Goal: Information Seeking & Learning: Find contact information

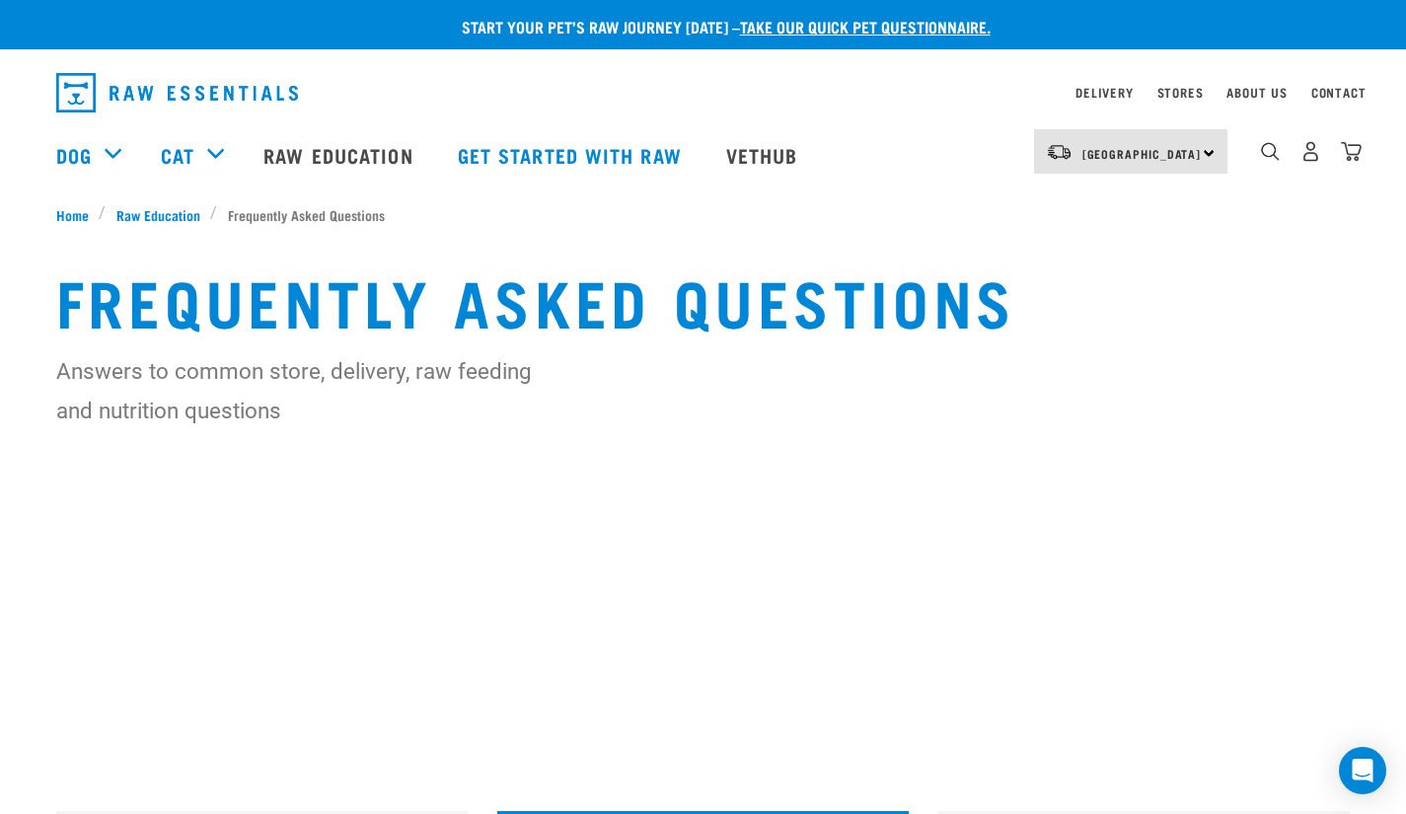
click at [226, 90] on img "dropdown navigation" at bounding box center [177, 92] width 242 height 39
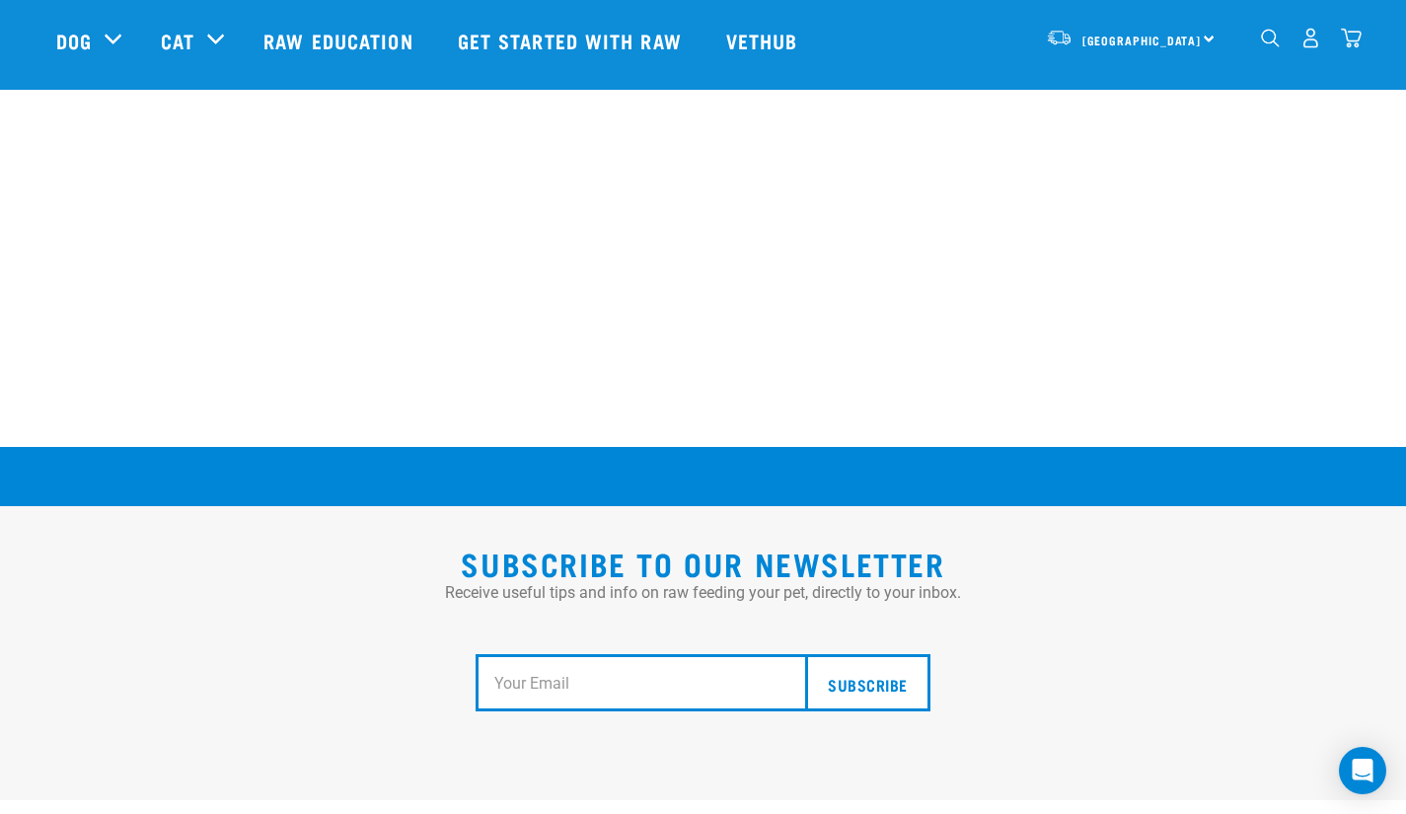
scroll to position [3193, 0]
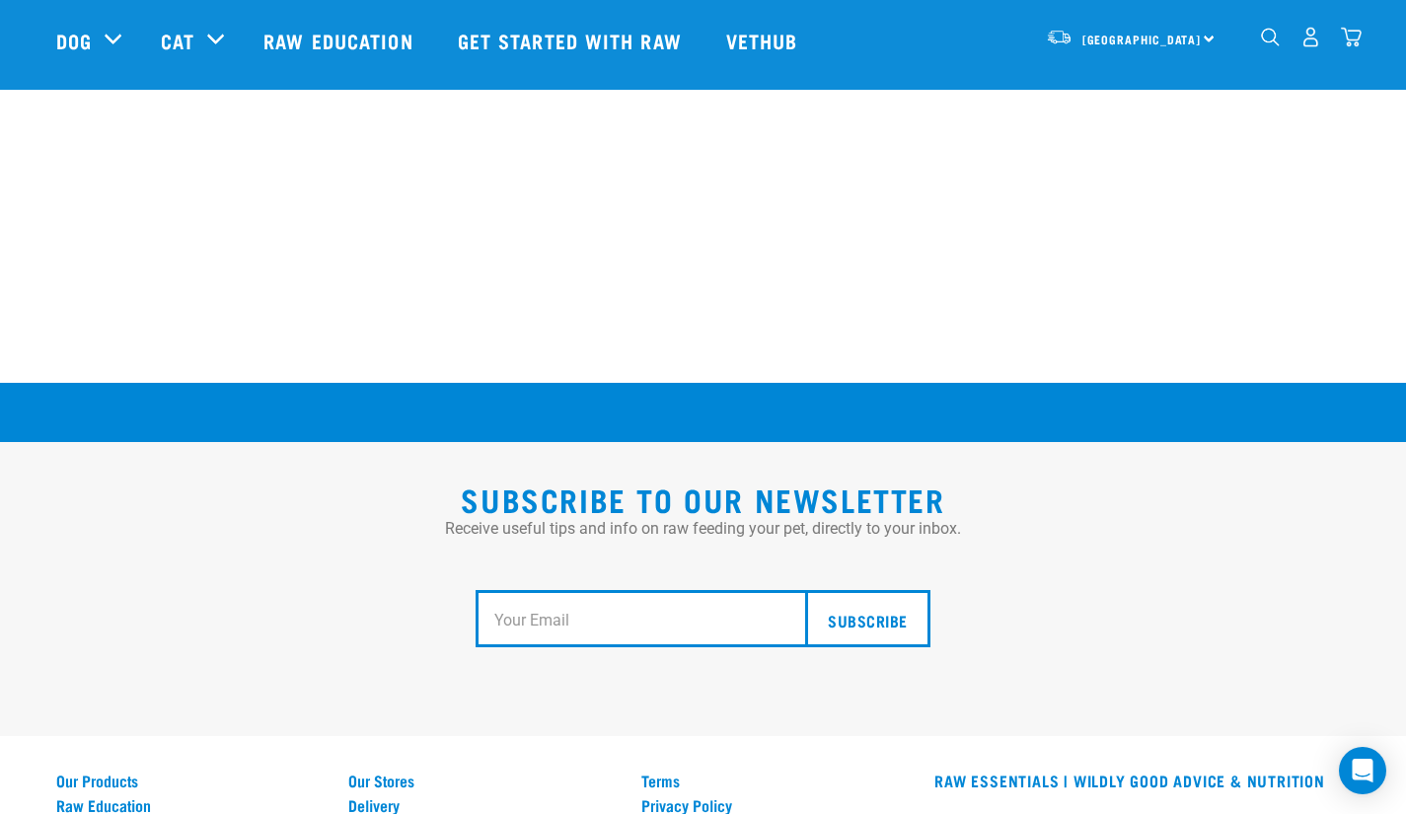
scroll to position [3631, 0]
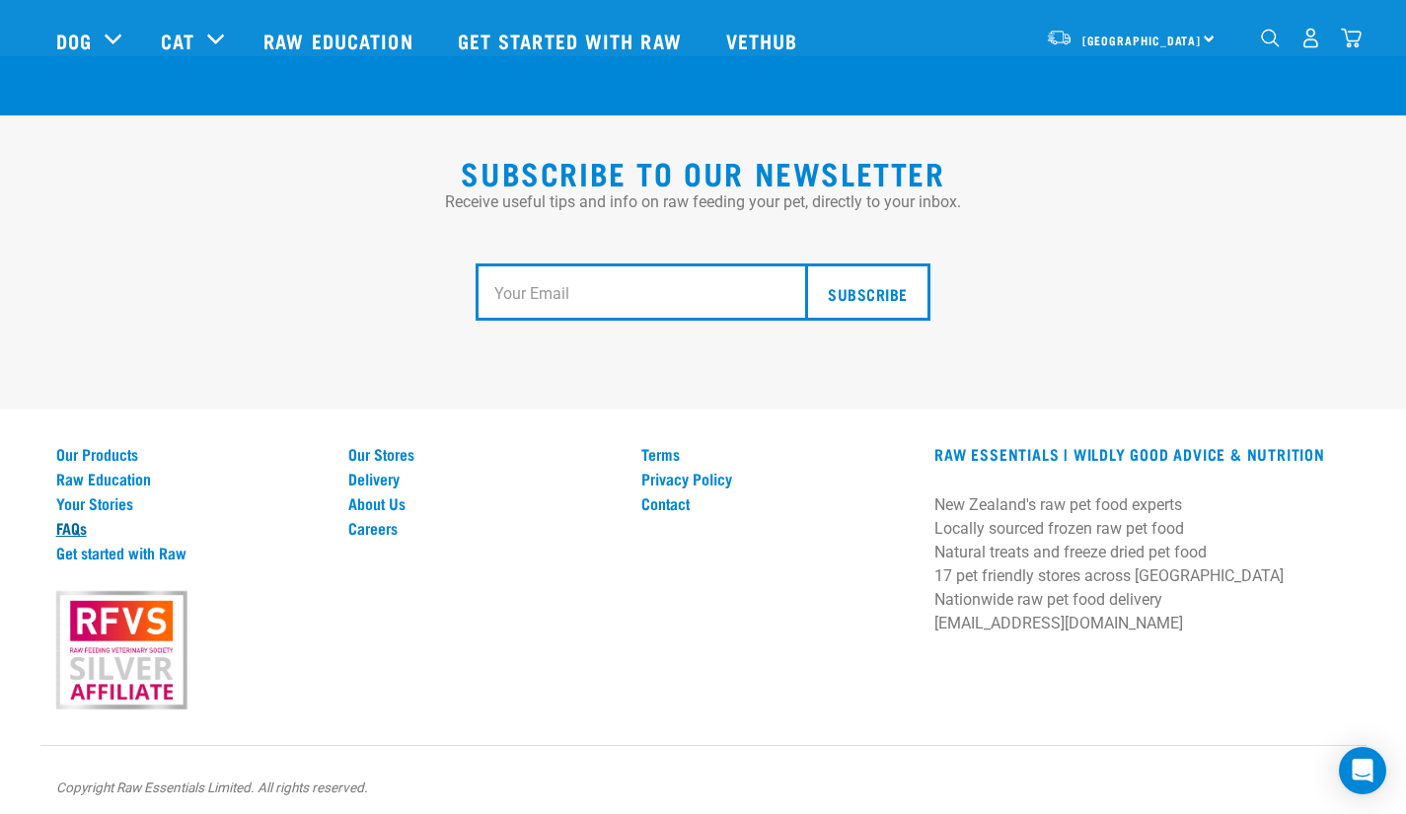
click at [66, 519] on link "FAQs" at bounding box center [190, 528] width 269 height 18
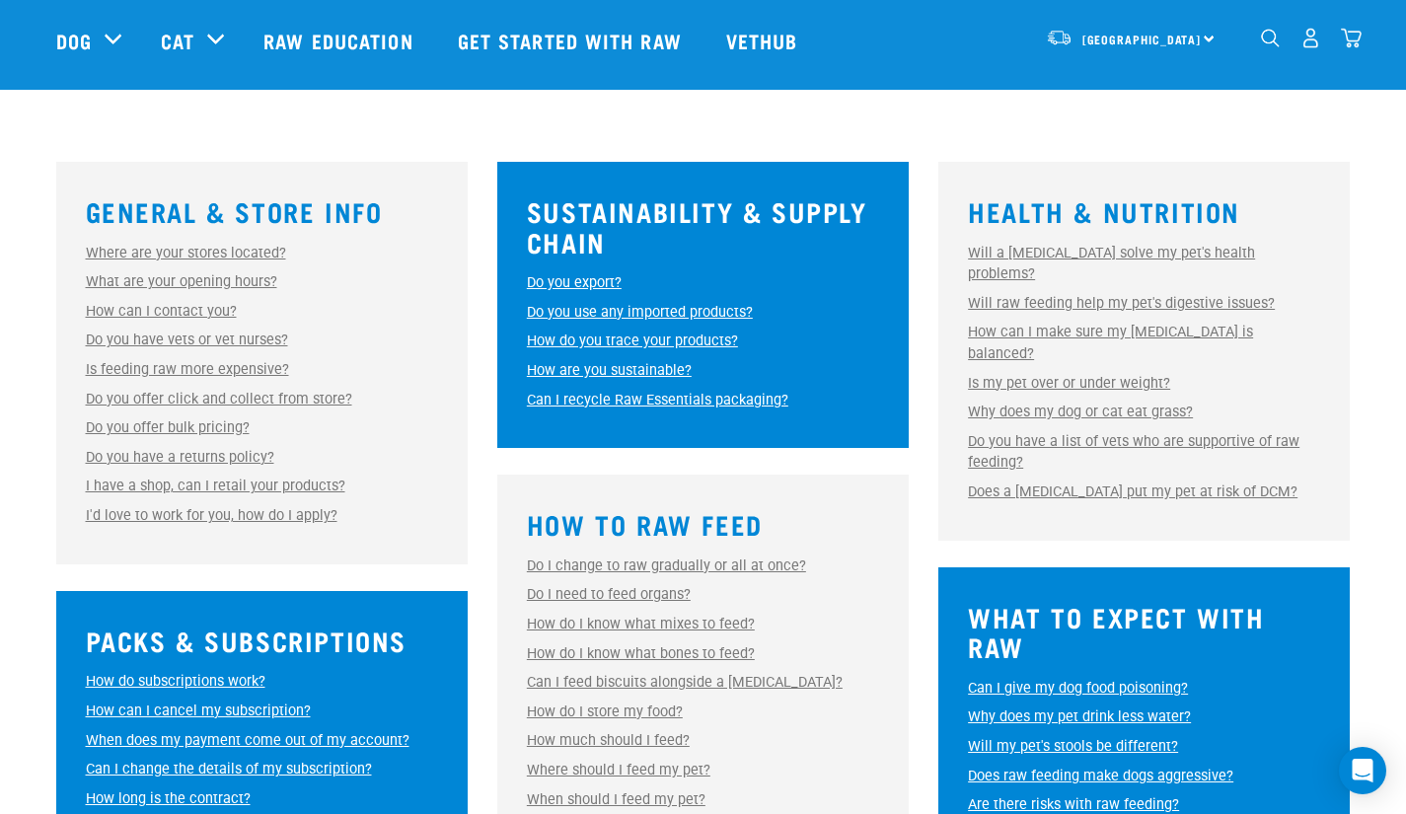
scroll to position [500, 0]
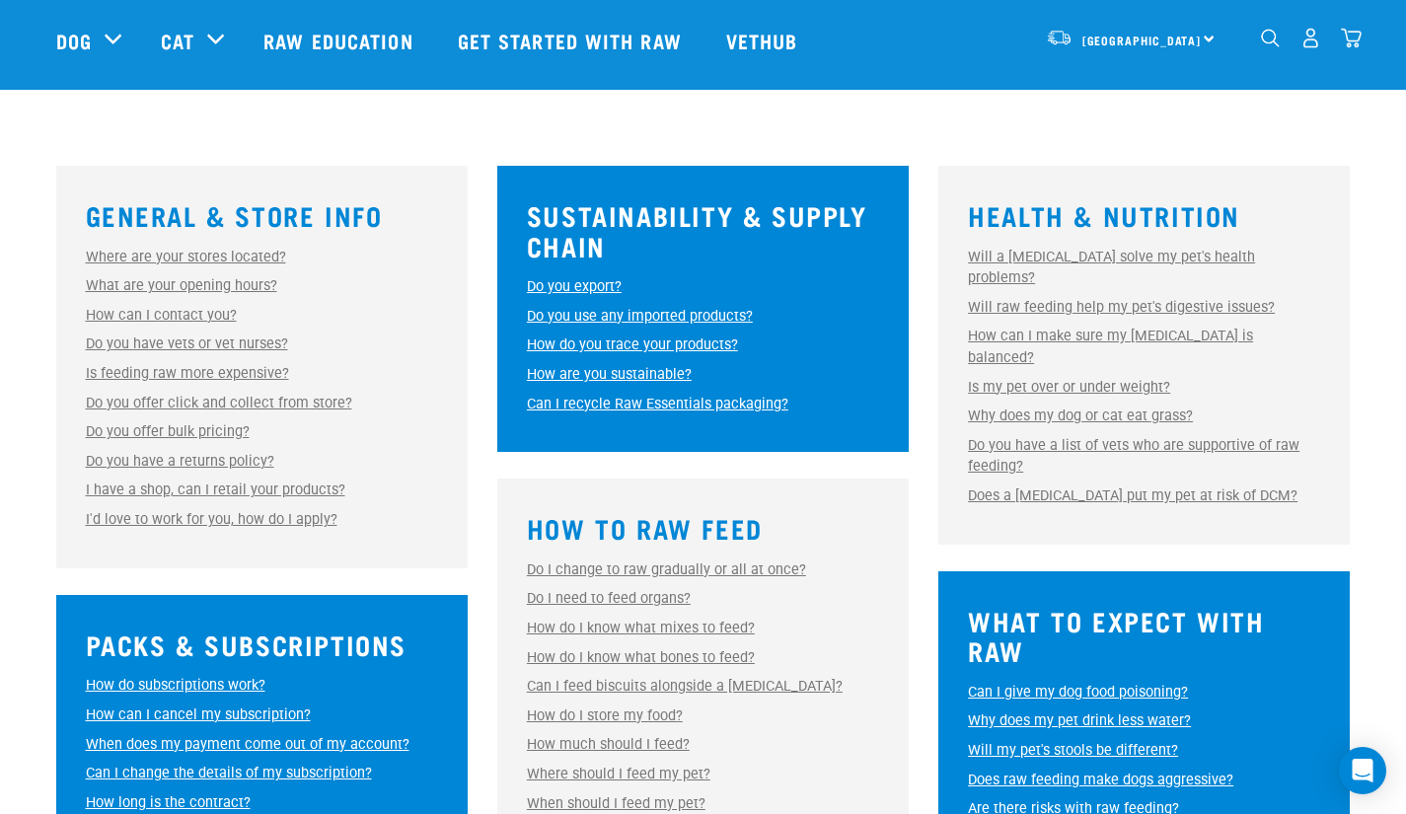
click at [645, 377] on link "How are you sustainable?" at bounding box center [609, 374] width 165 height 17
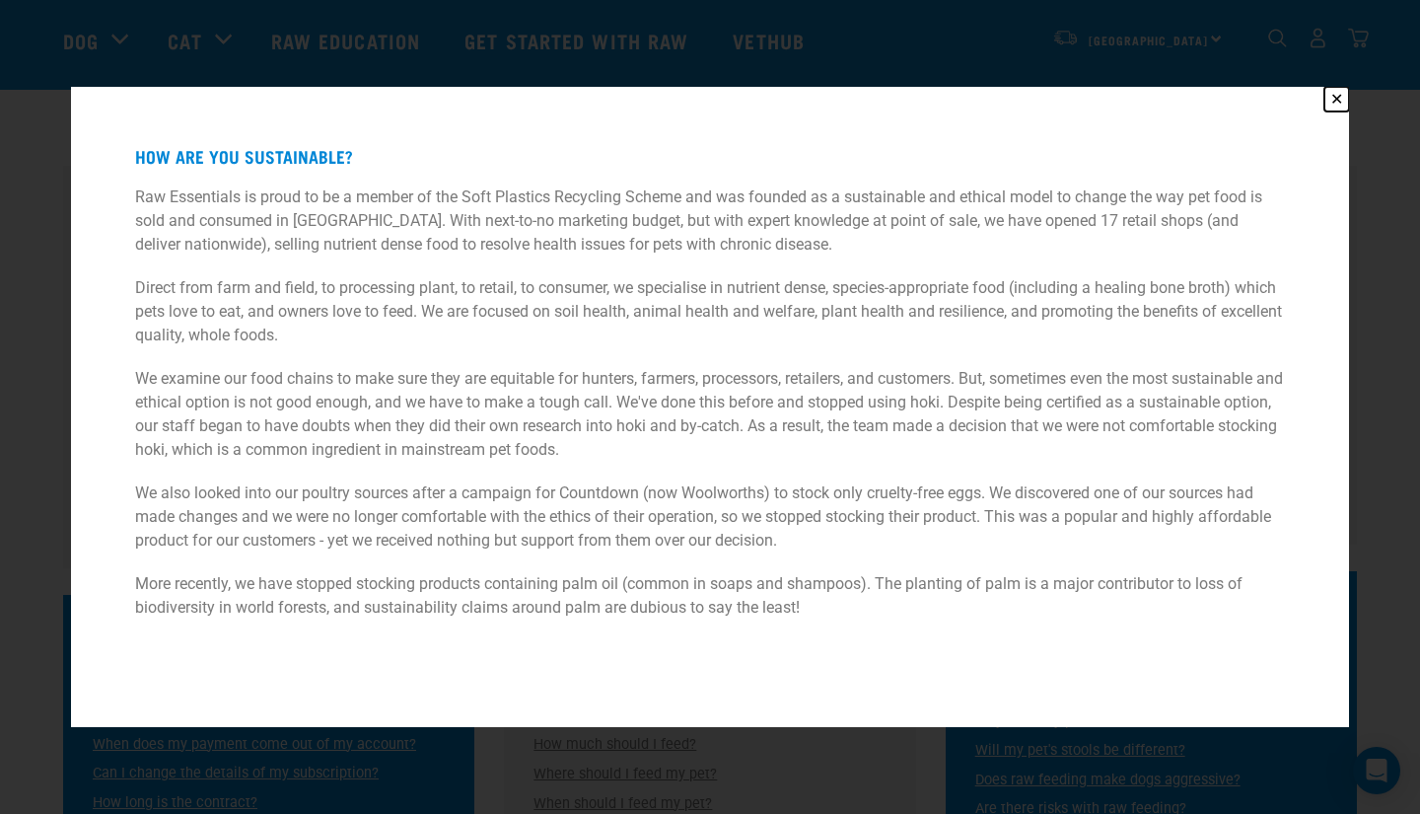
click at [1338, 100] on button "✕" at bounding box center [1337, 99] width 25 height 25
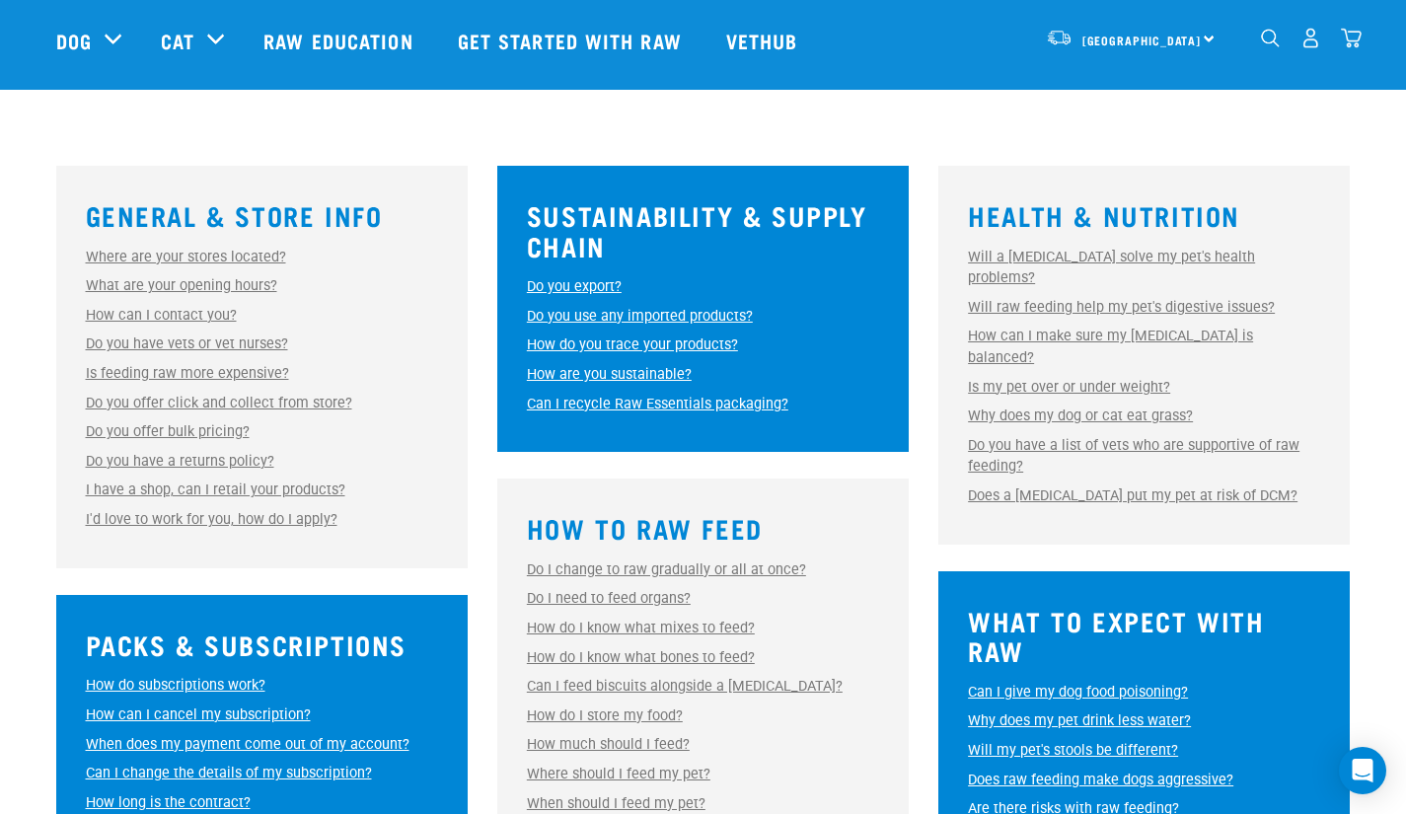
click at [706, 405] on link "Can I recycle Raw Essentials packaging?" at bounding box center [657, 404] width 261 height 17
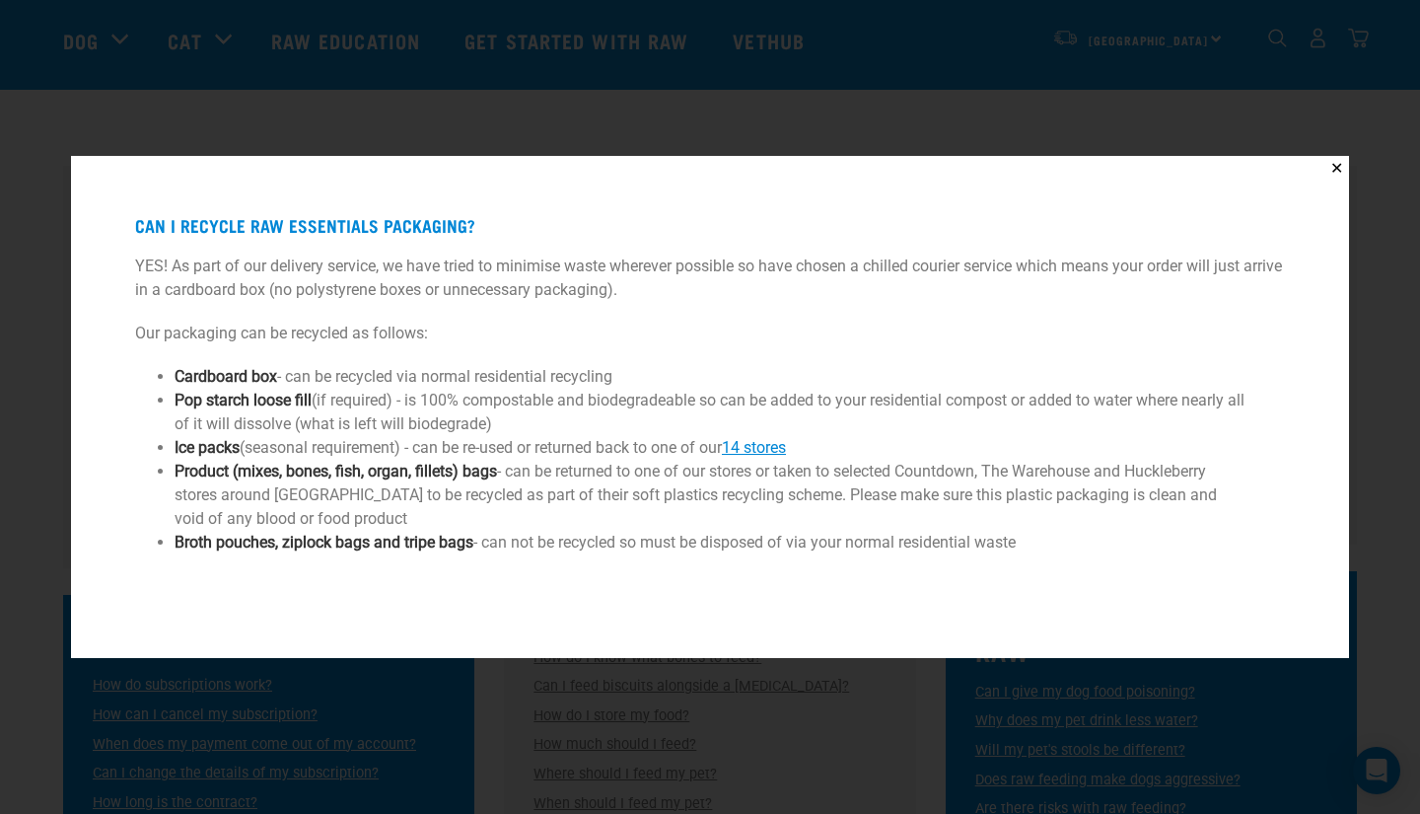
drag, startPoint x: 1040, startPoint y: 537, endPoint x: 100, endPoint y: 212, distance: 994.5
click at [100, 212] on div "Can I recycle Raw Essentials packaging? YES! As part of our delivery service, w…" at bounding box center [710, 408] width 1229 height 454
copy div "Can I recycle Raw Essentials packaging? YES! As part of our delivery service, w…"
click at [1332, 171] on button "✕" at bounding box center [1337, 168] width 25 height 25
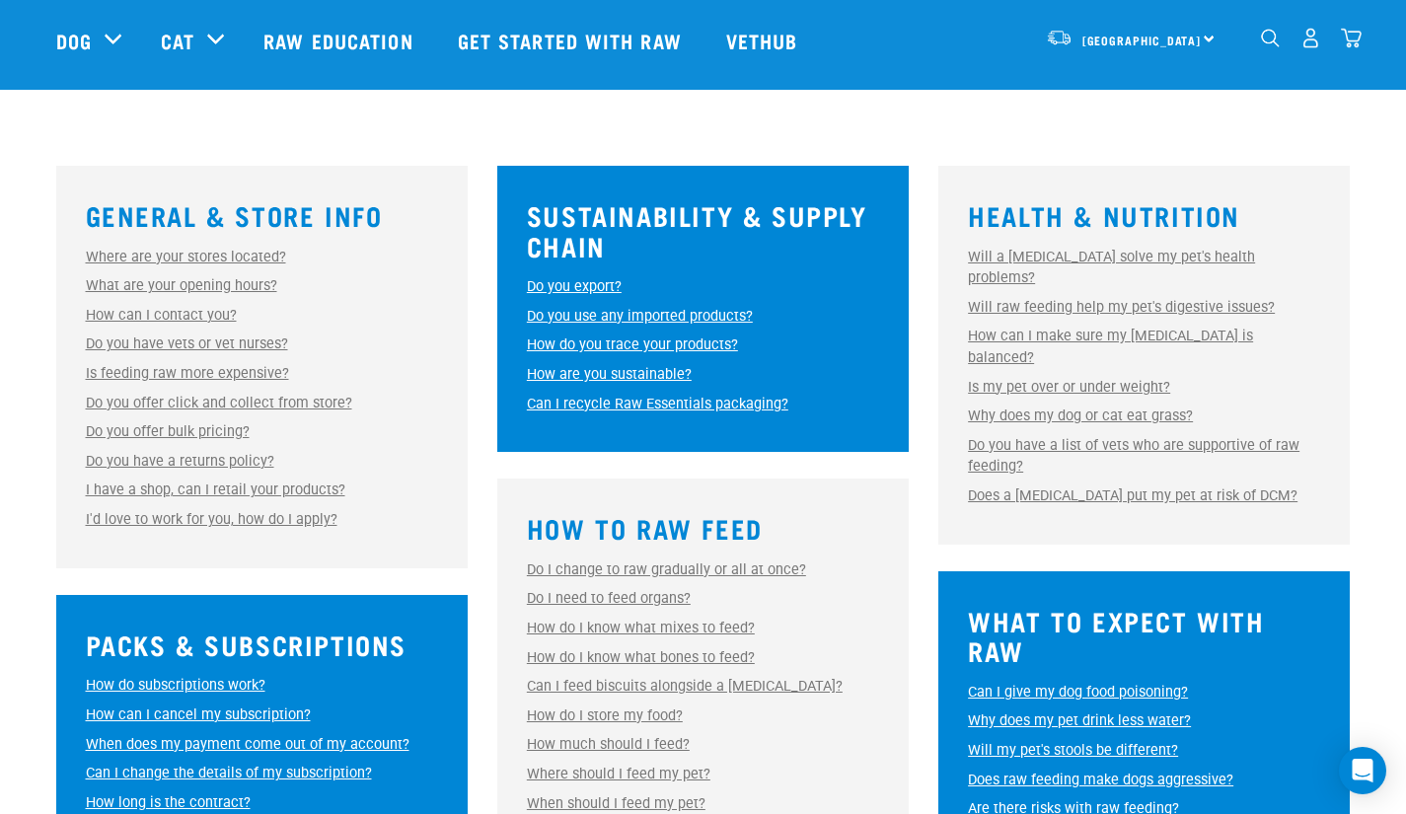
click at [628, 374] on link "How are you sustainable?" at bounding box center [609, 374] width 165 height 17
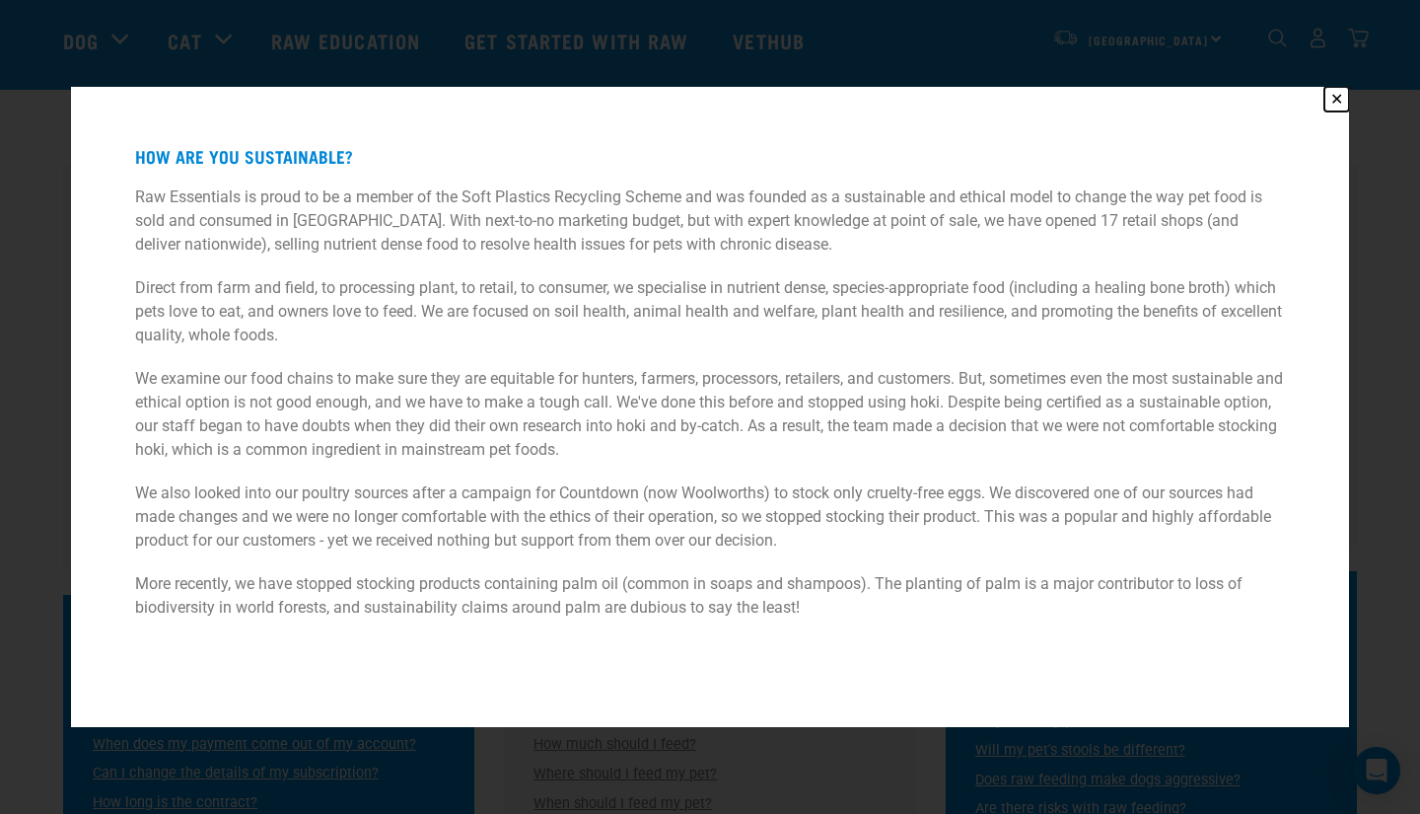
click at [1333, 93] on button "✕" at bounding box center [1337, 99] width 25 height 25
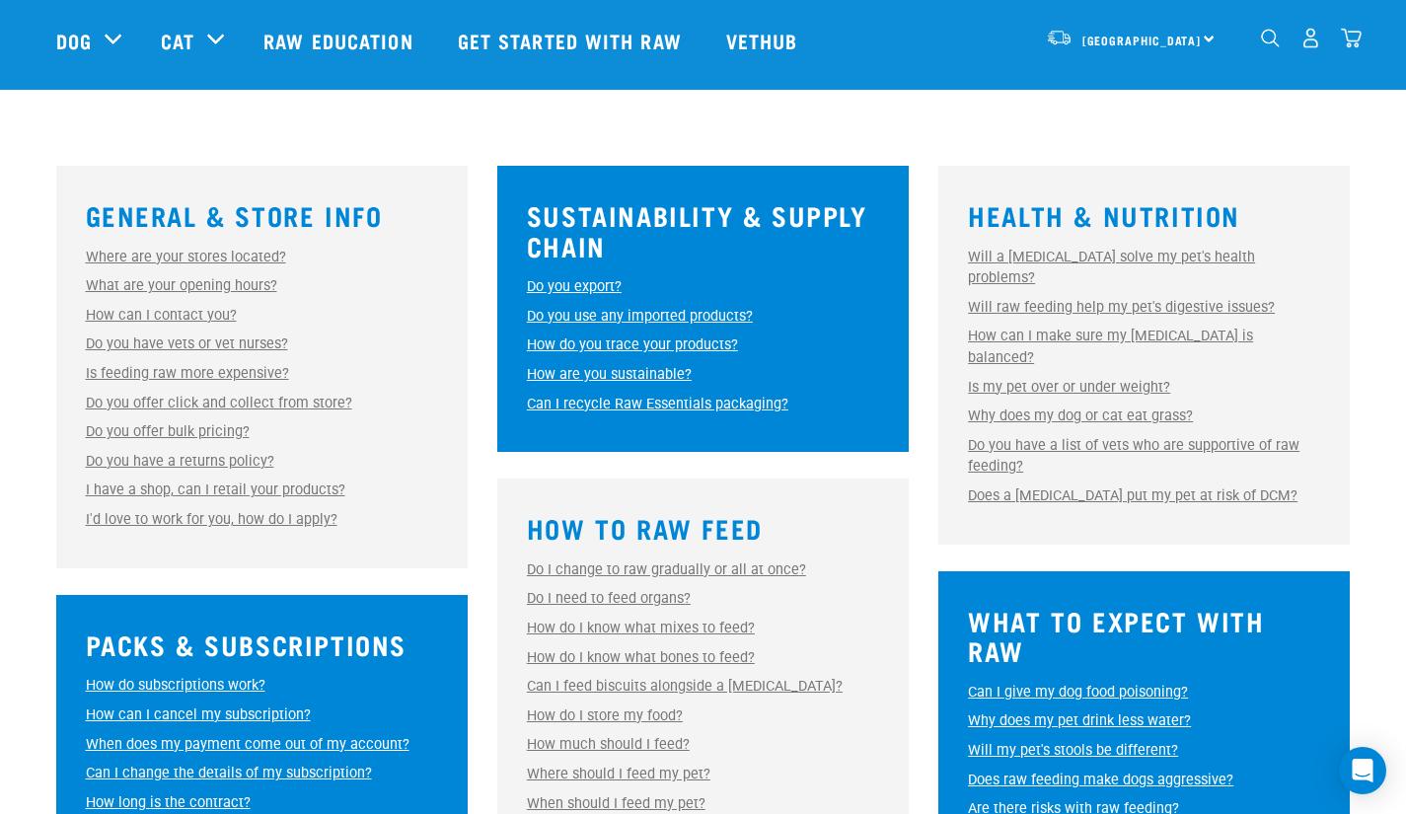
click at [745, 406] on link "Can I recycle Raw Essentials packaging?" at bounding box center [657, 404] width 261 height 17
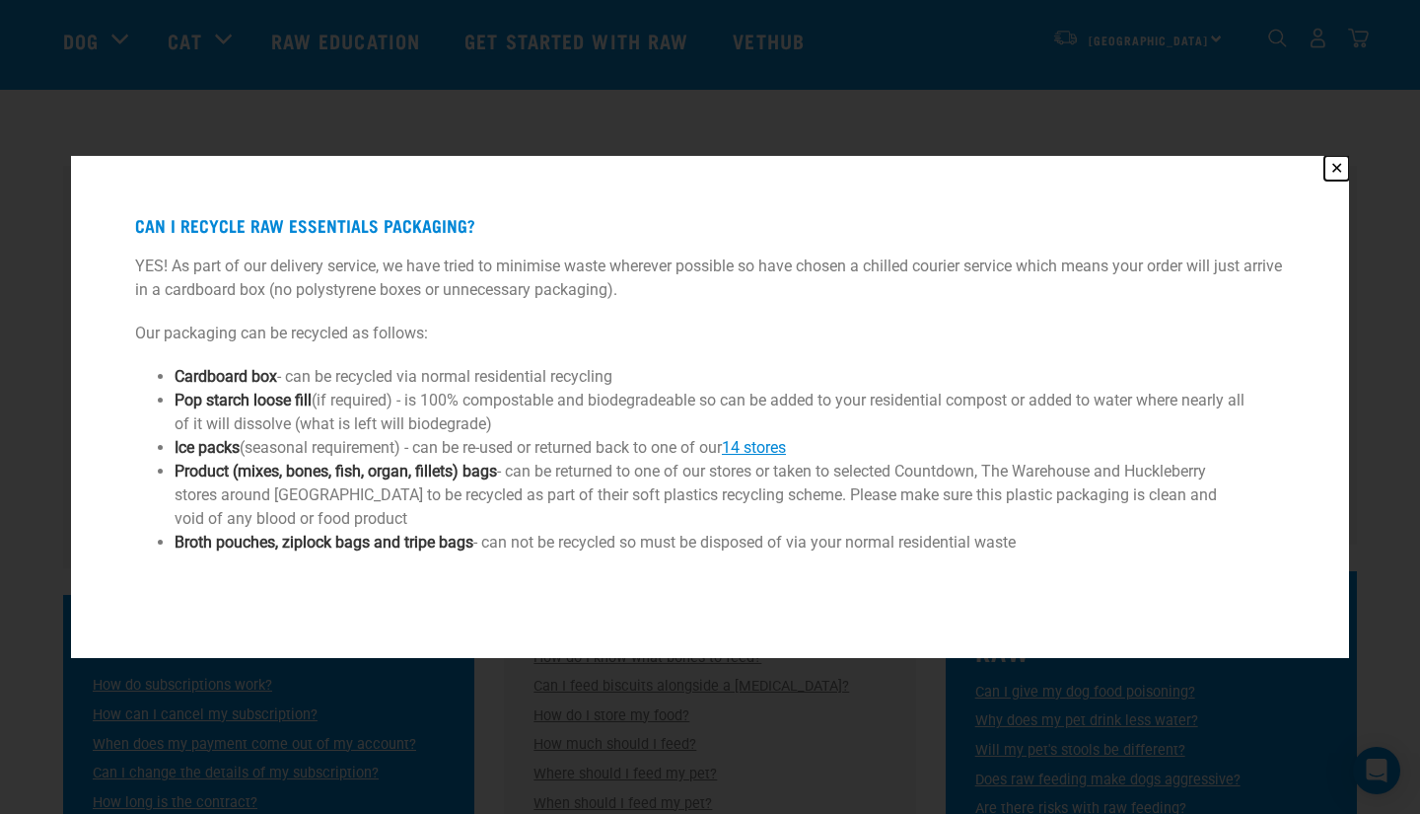
click at [1339, 160] on button "✕" at bounding box center [1337, 168] width 25 height 25
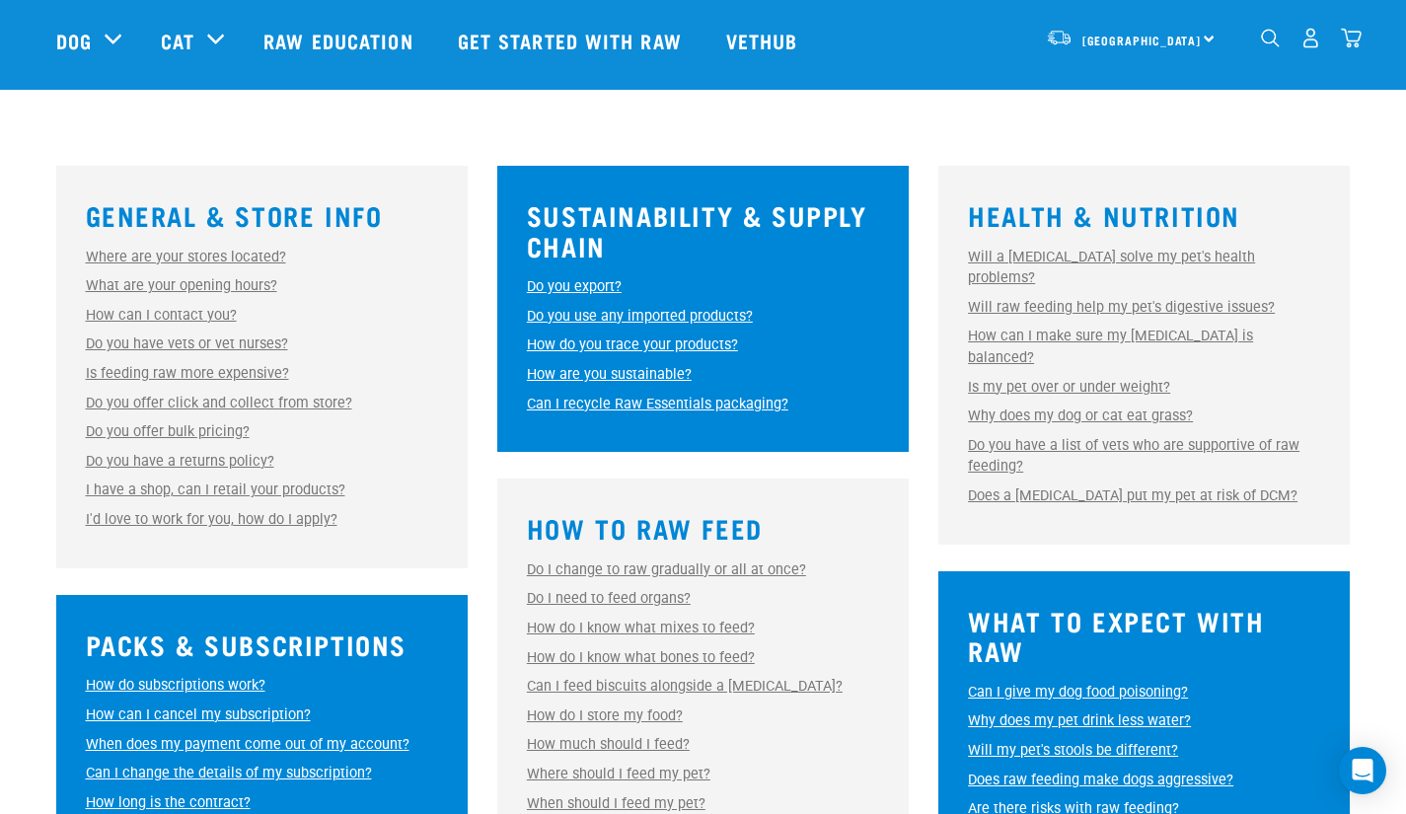
click at [677, 409] on link "Can I recycle Raw Essentials packaging?" at bounding box center [657, 404] width 261 height 17
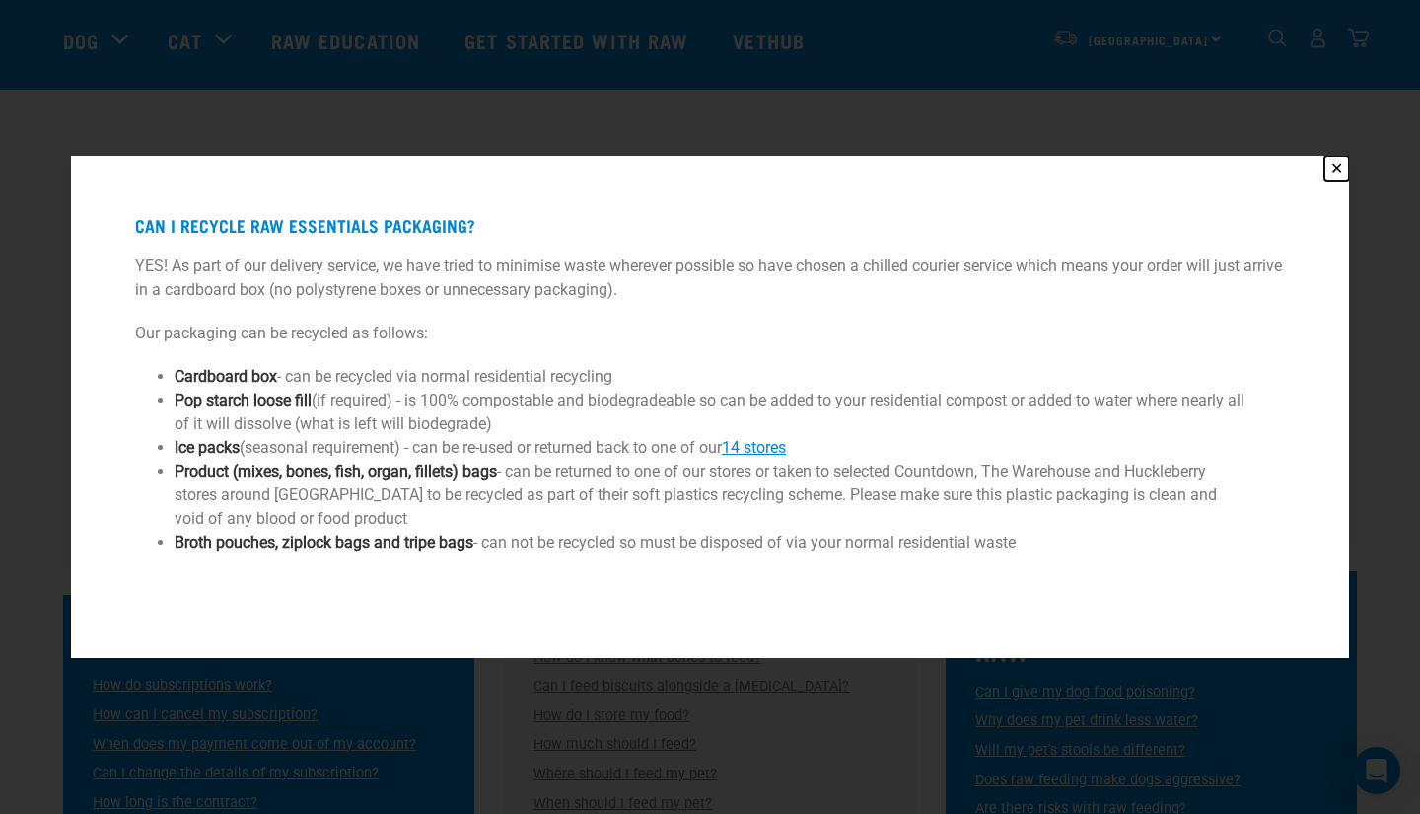
click at [1342, 166] on button "✕" at bounding box center [1337, 168] width 25 height 25
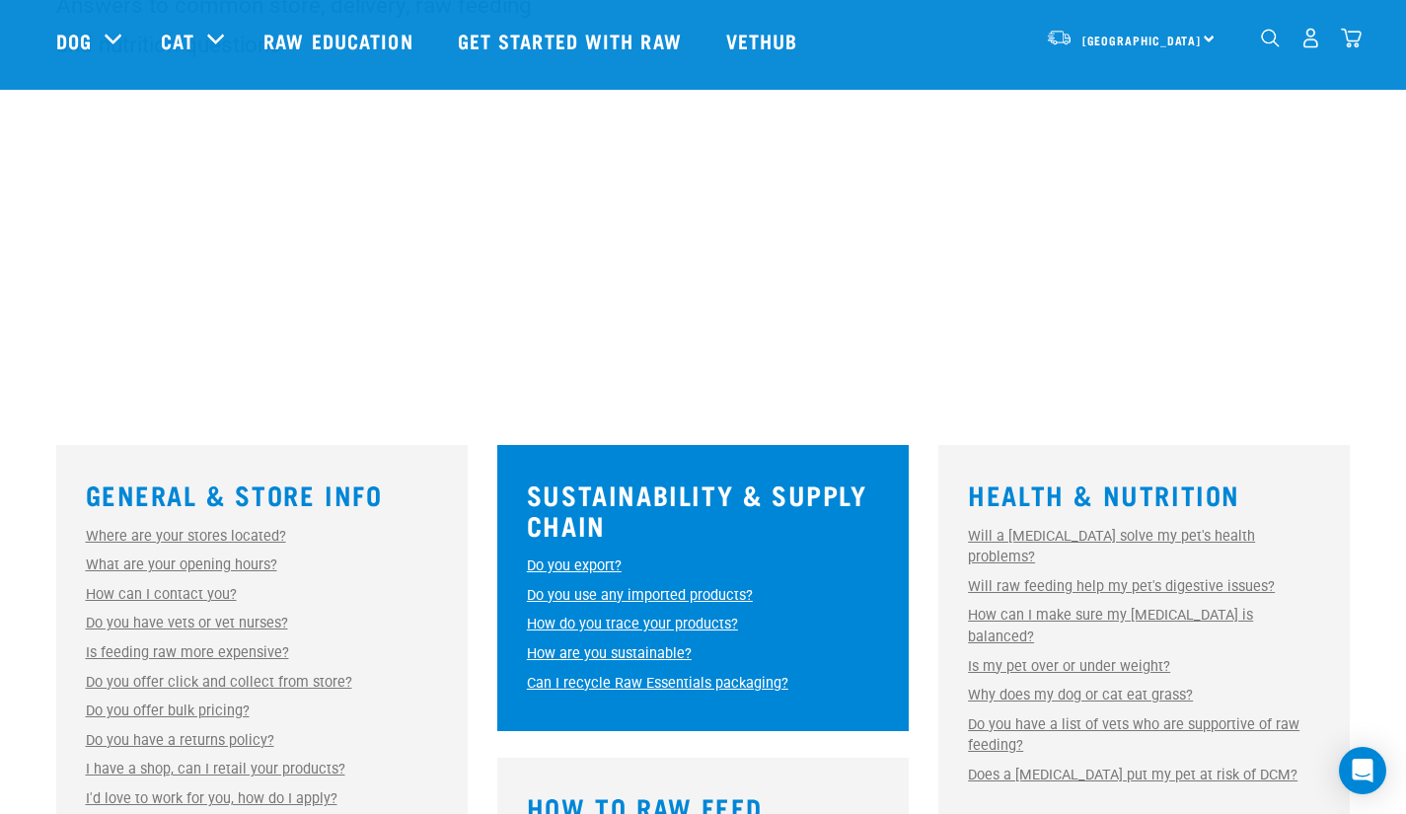
scroll to position [499, 0]
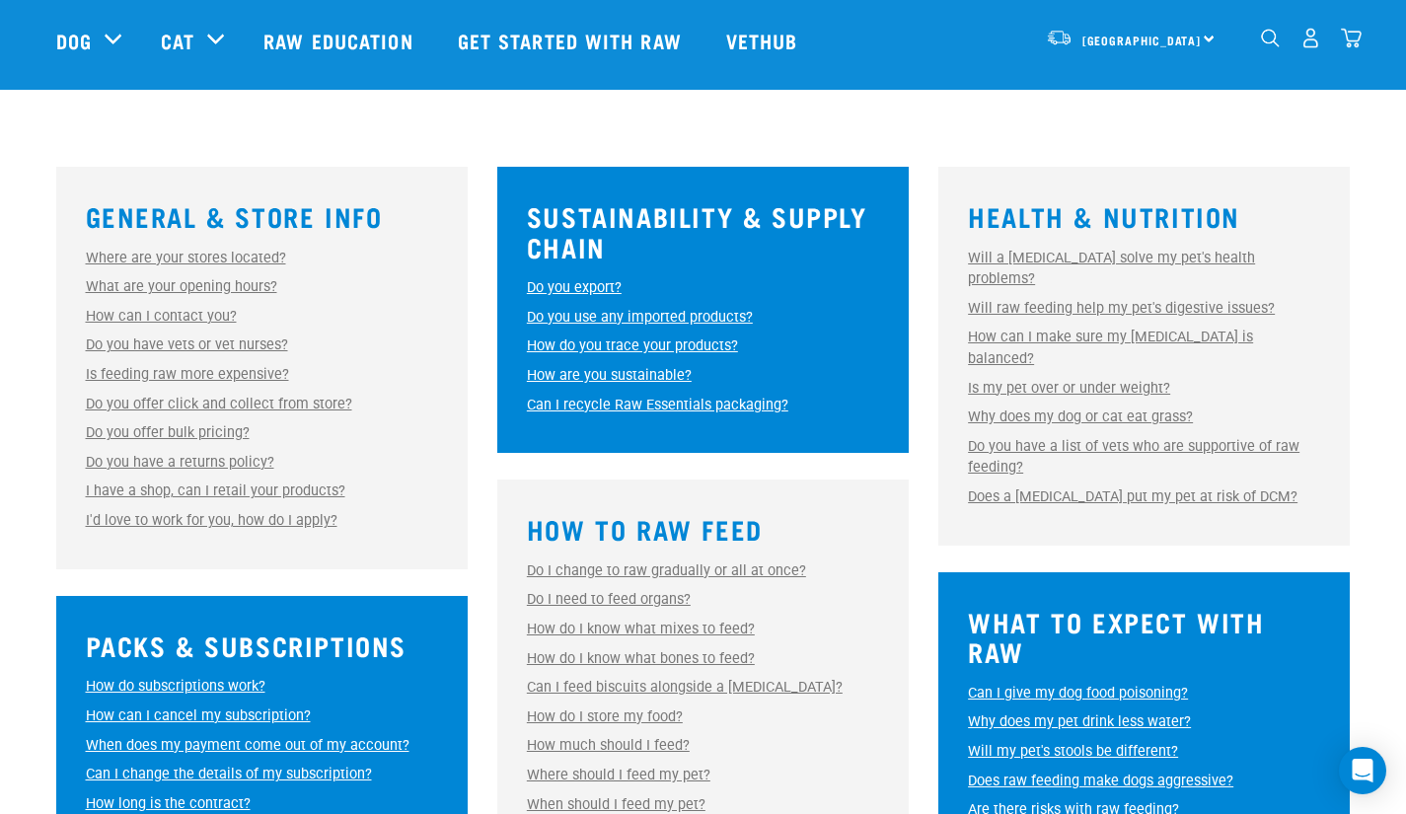
click at [651, 399] on link "Can I recycle Raw Essentials packaging?" at bounding box center [657, 405] width 261 height 17
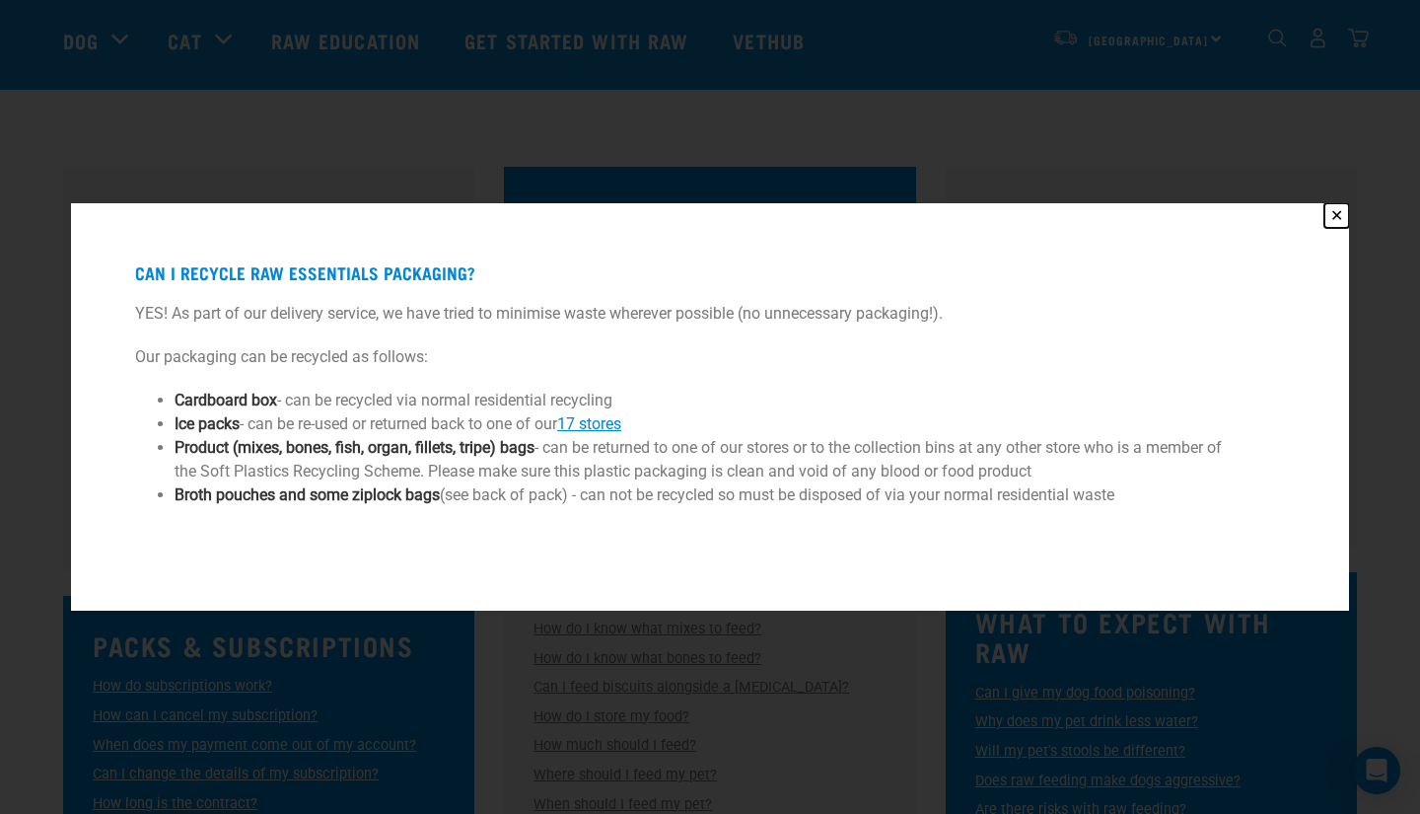
click at [1336, 212] on button "✕" at bounding box center [1337, 215] width 25 height 25
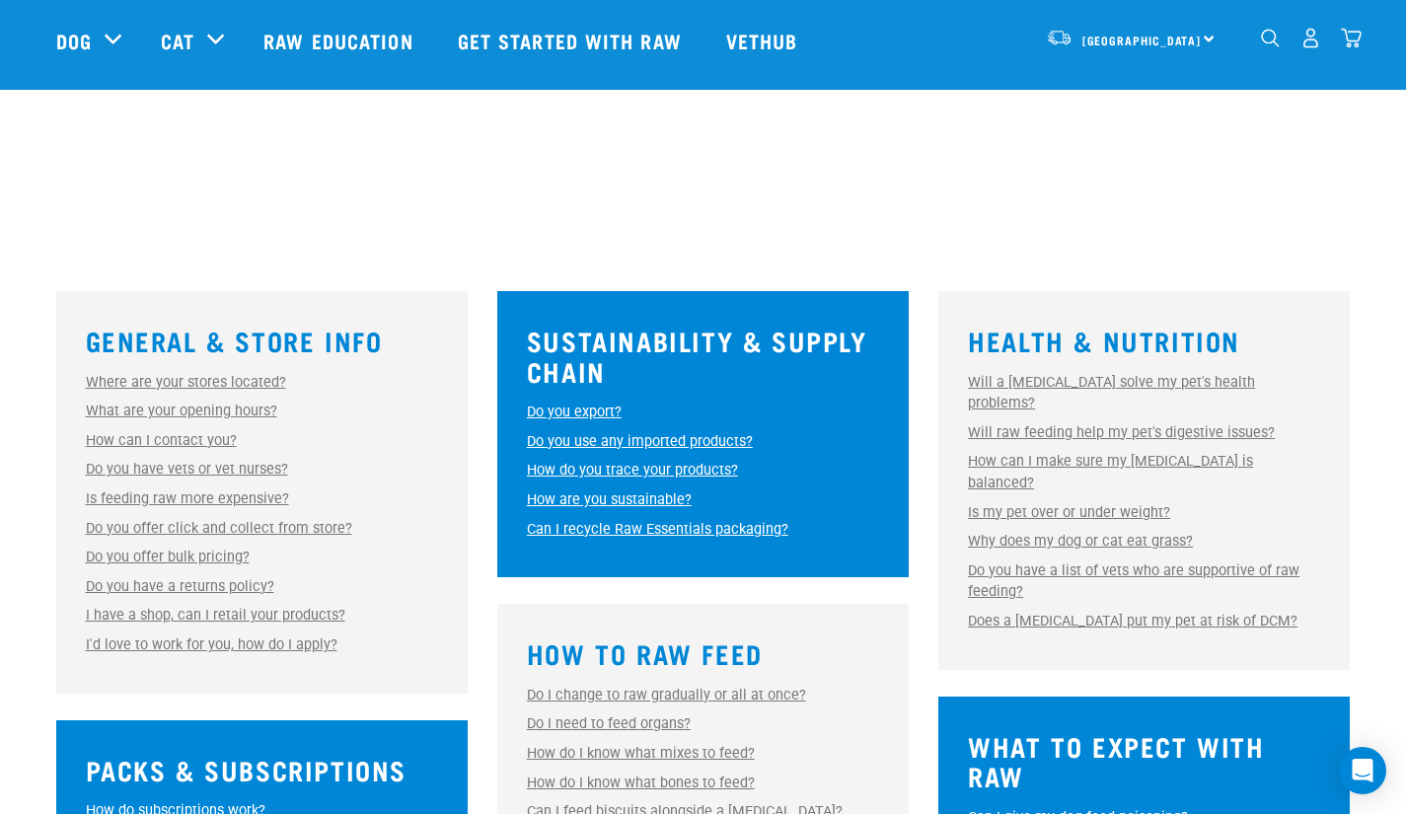
scroll to position [387, 0]
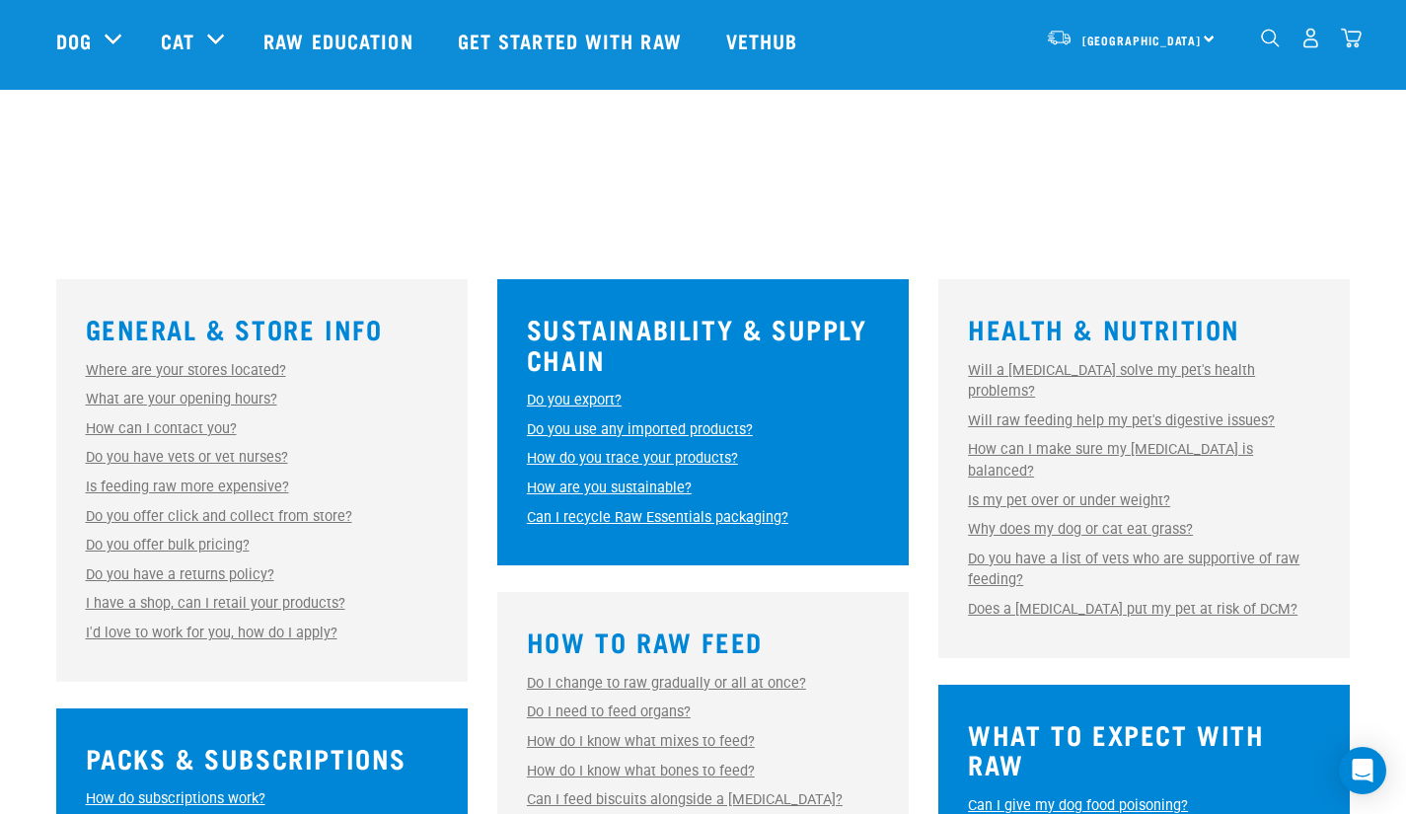
click at [747, 510] on link "Can I recycle Raw Essentials packaging?" at bounding box center [657, 517] width 261 height 17
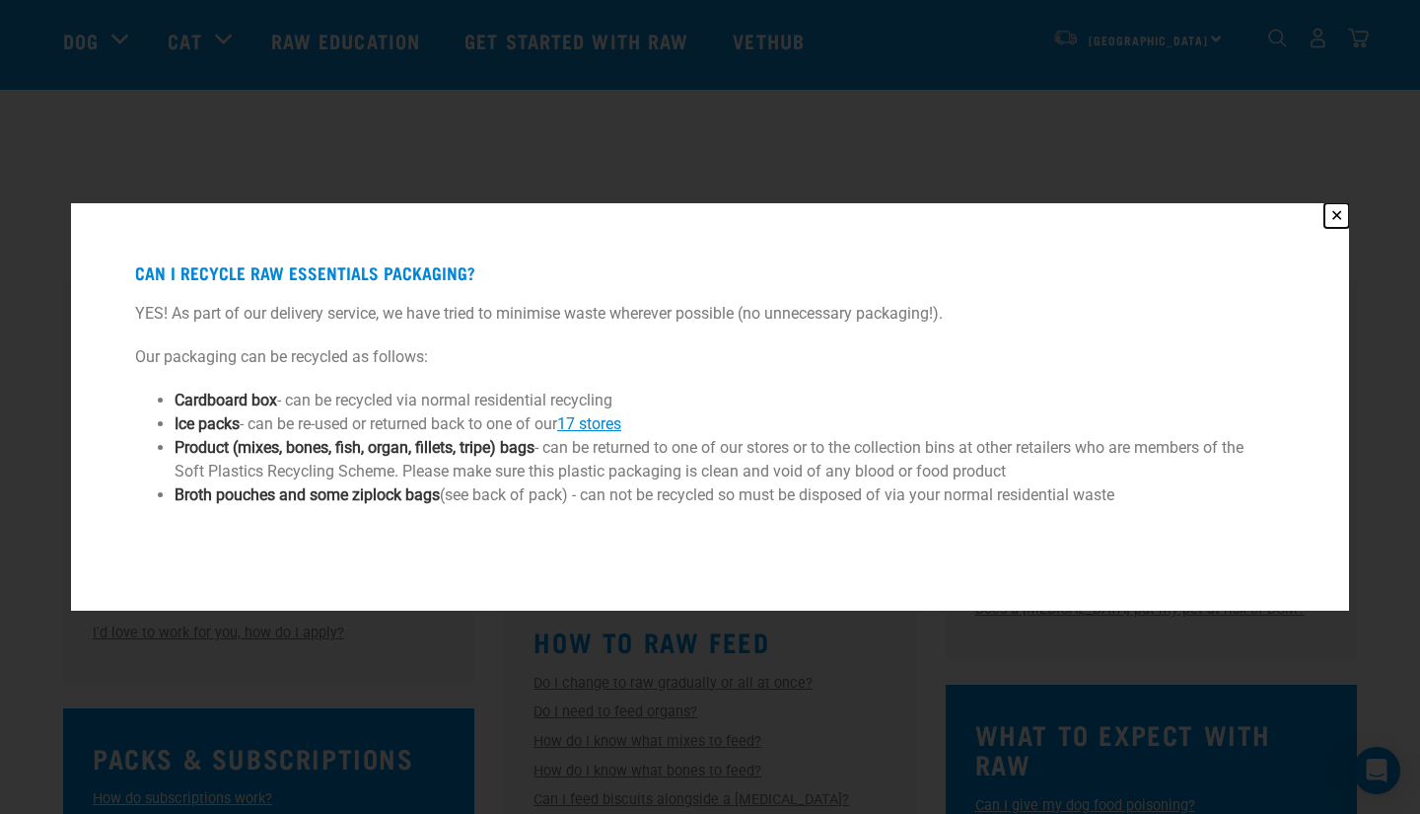
click at [1336, 212] on button "✕" at bounding box center [1337, 215] width 25 height 25
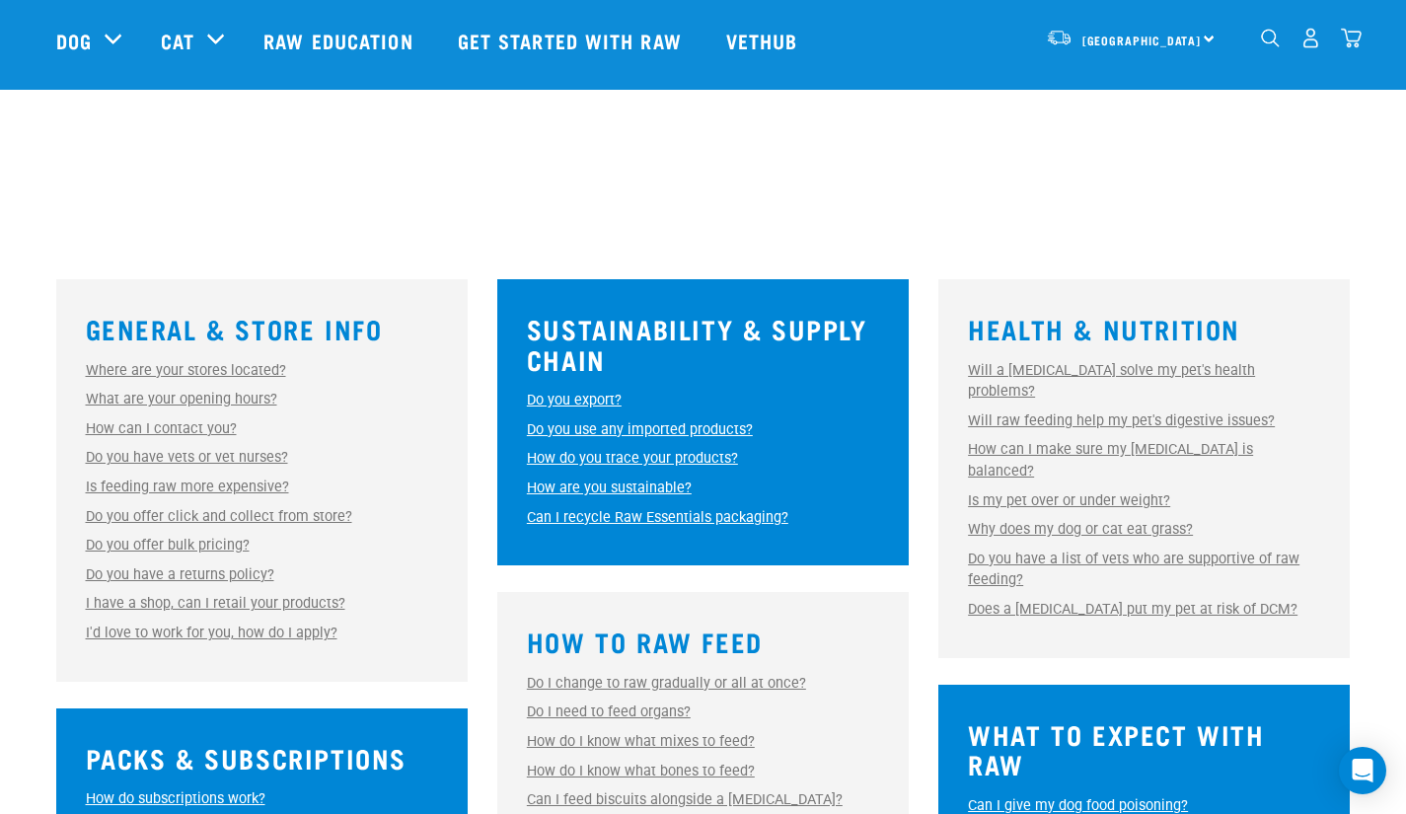
click at [1261, 42] on img "dropdown navigation" at bounding box center [1270, 38] width 19 height 19
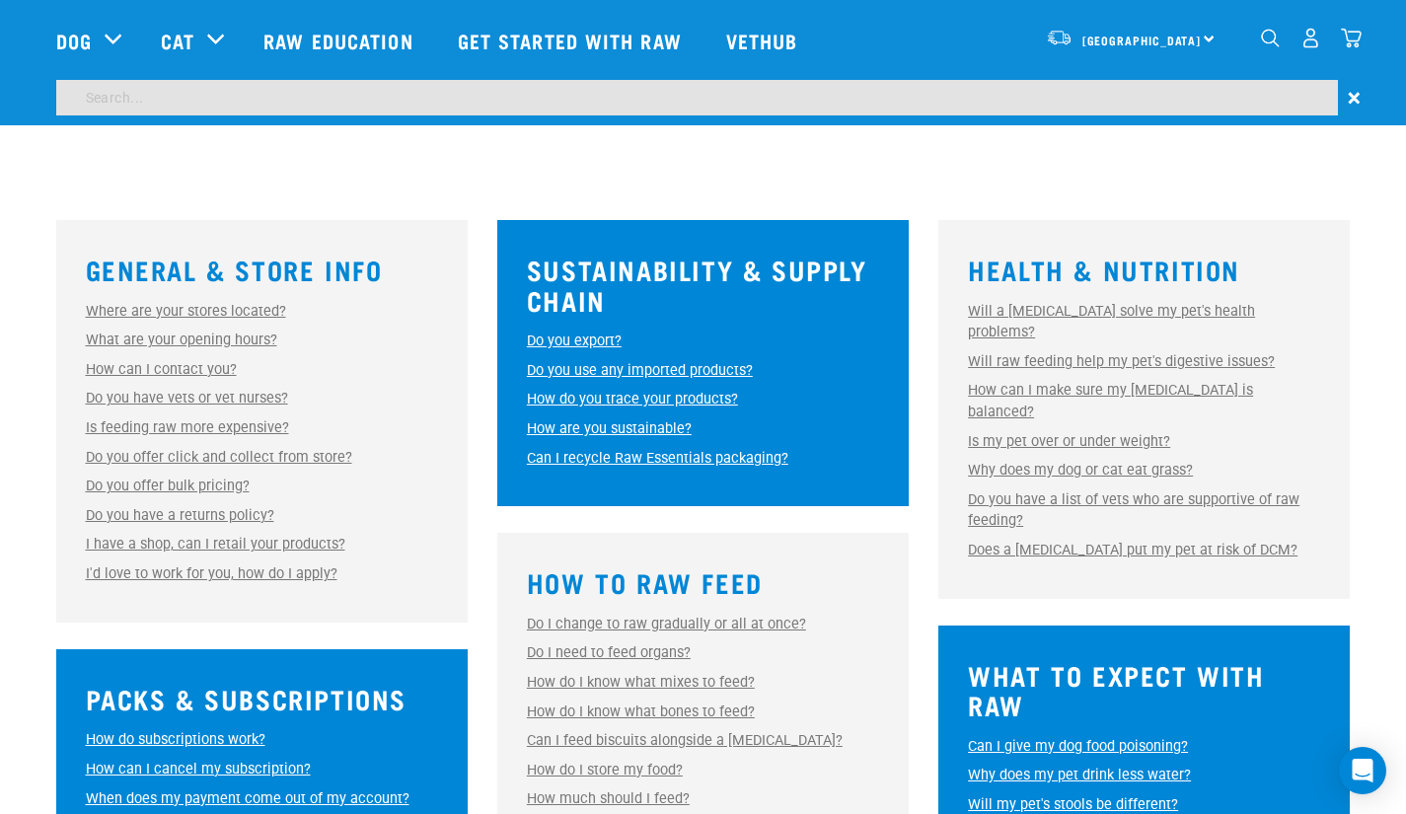
scroll to position [327, 0]
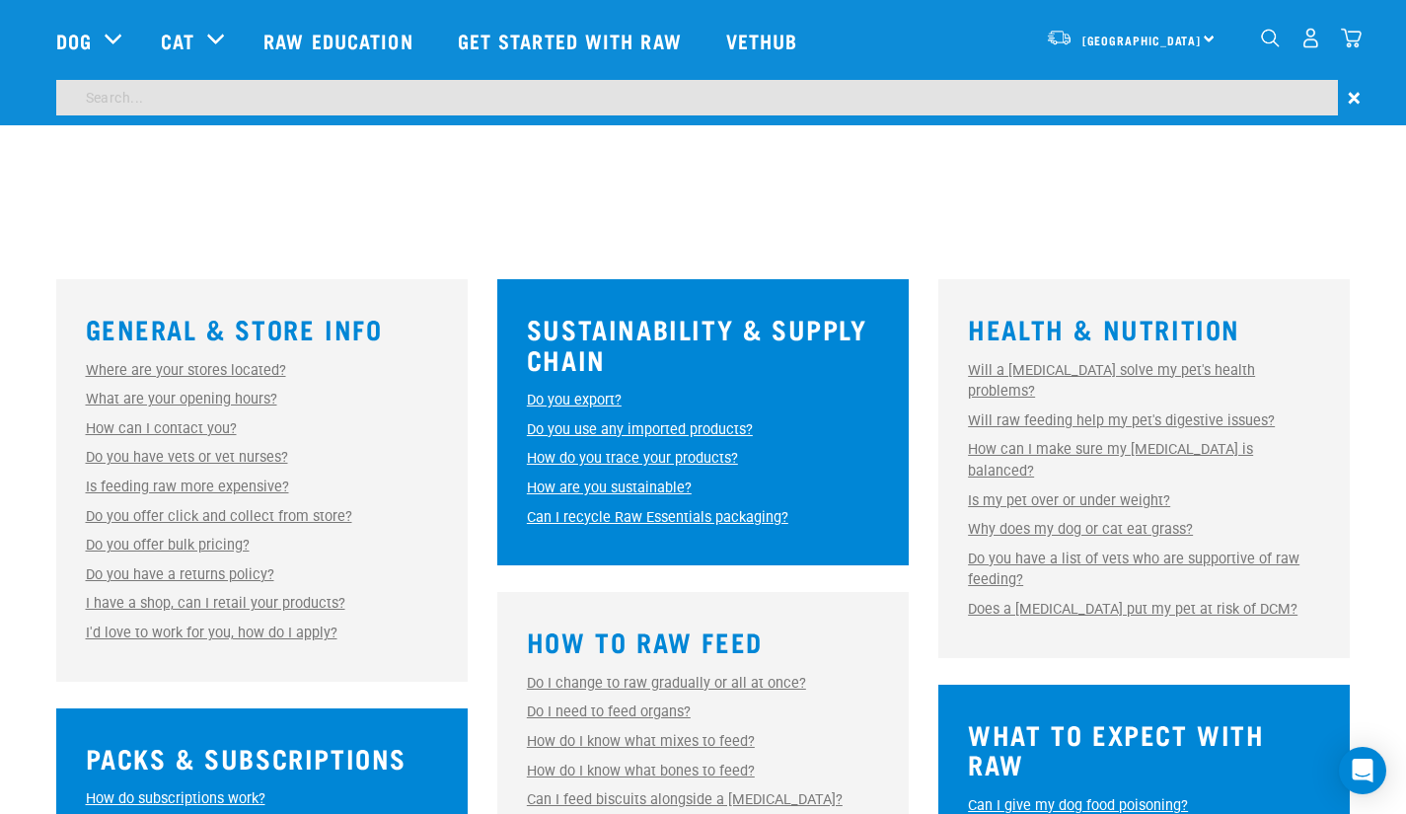
click at [525, 102] on input "search" at bounding box center [696, 98] width 1281 height 36
type input "join the pack"
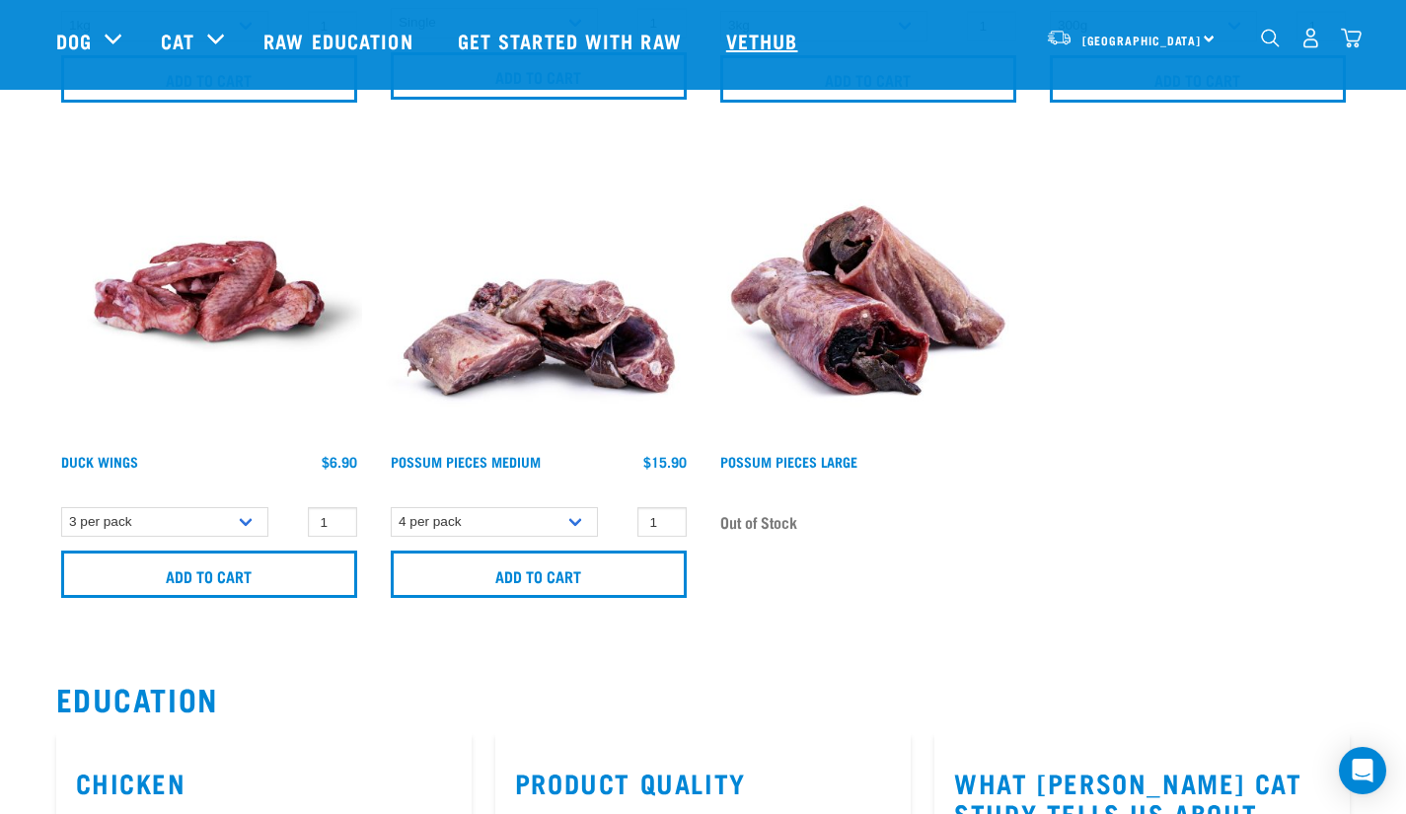
scroll to position [2585, 0]
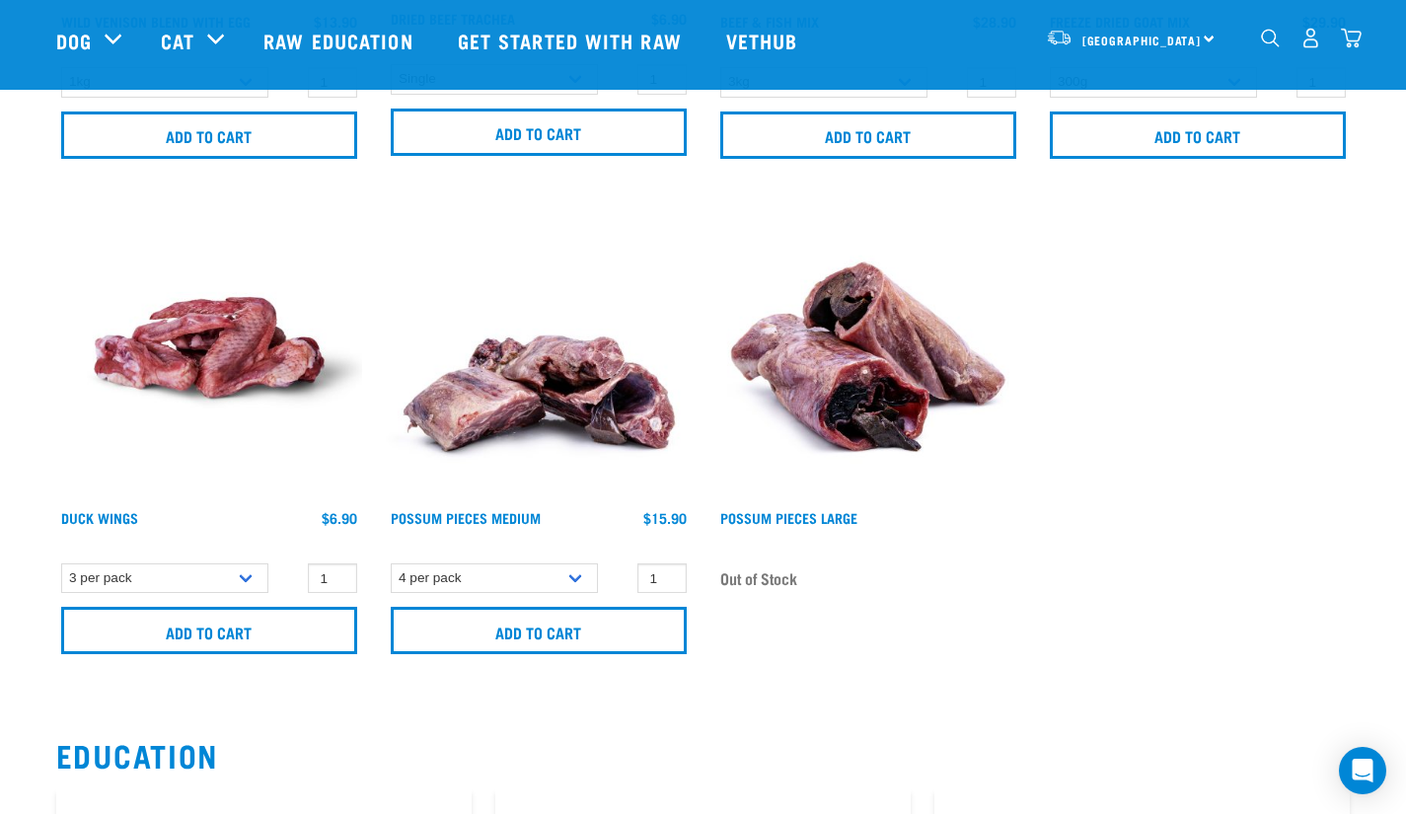
click at [1276, 45] on img "dropdown navigation" at bounding box center [1270, 38] width 19 height 19
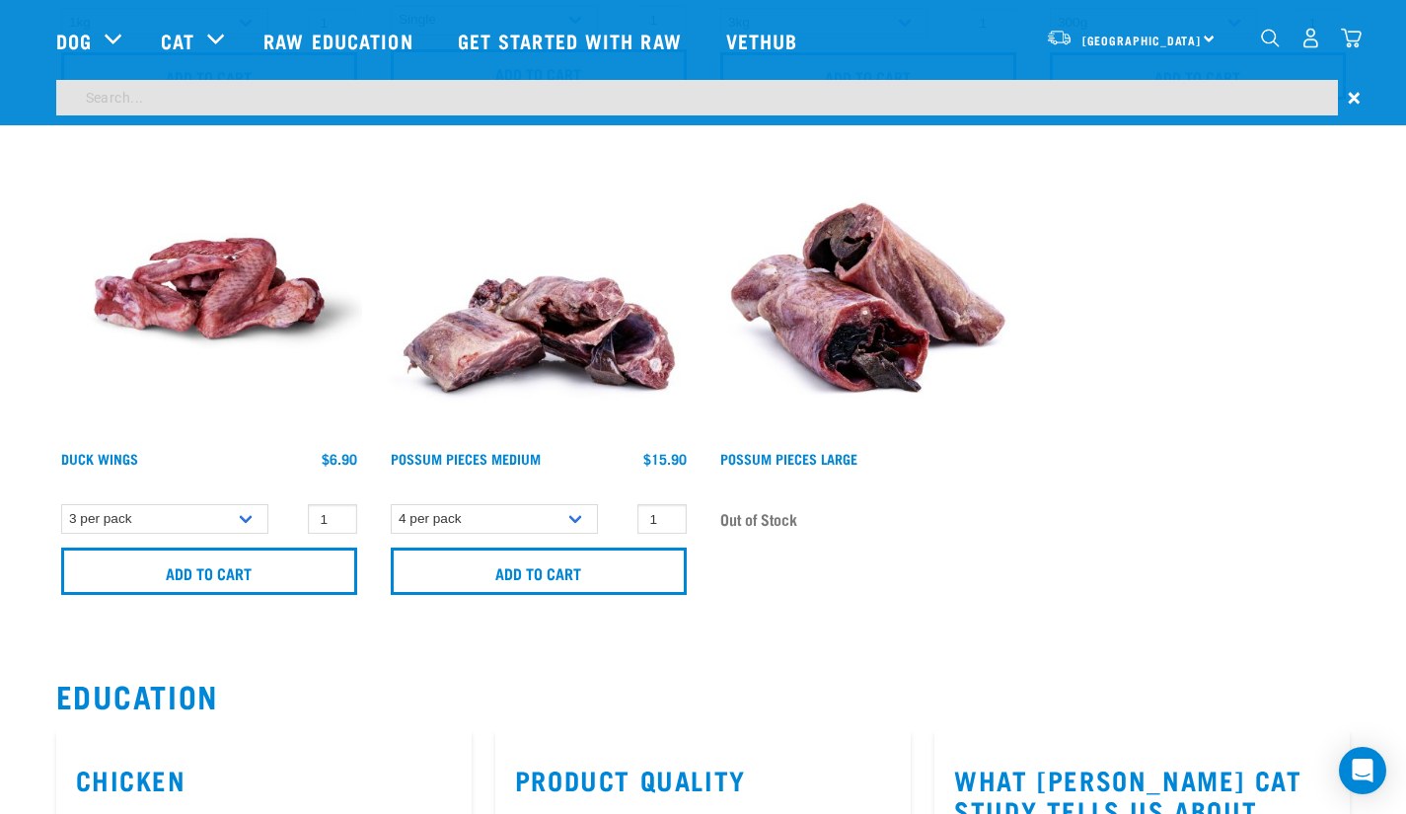
scroll to position [2526, 0]
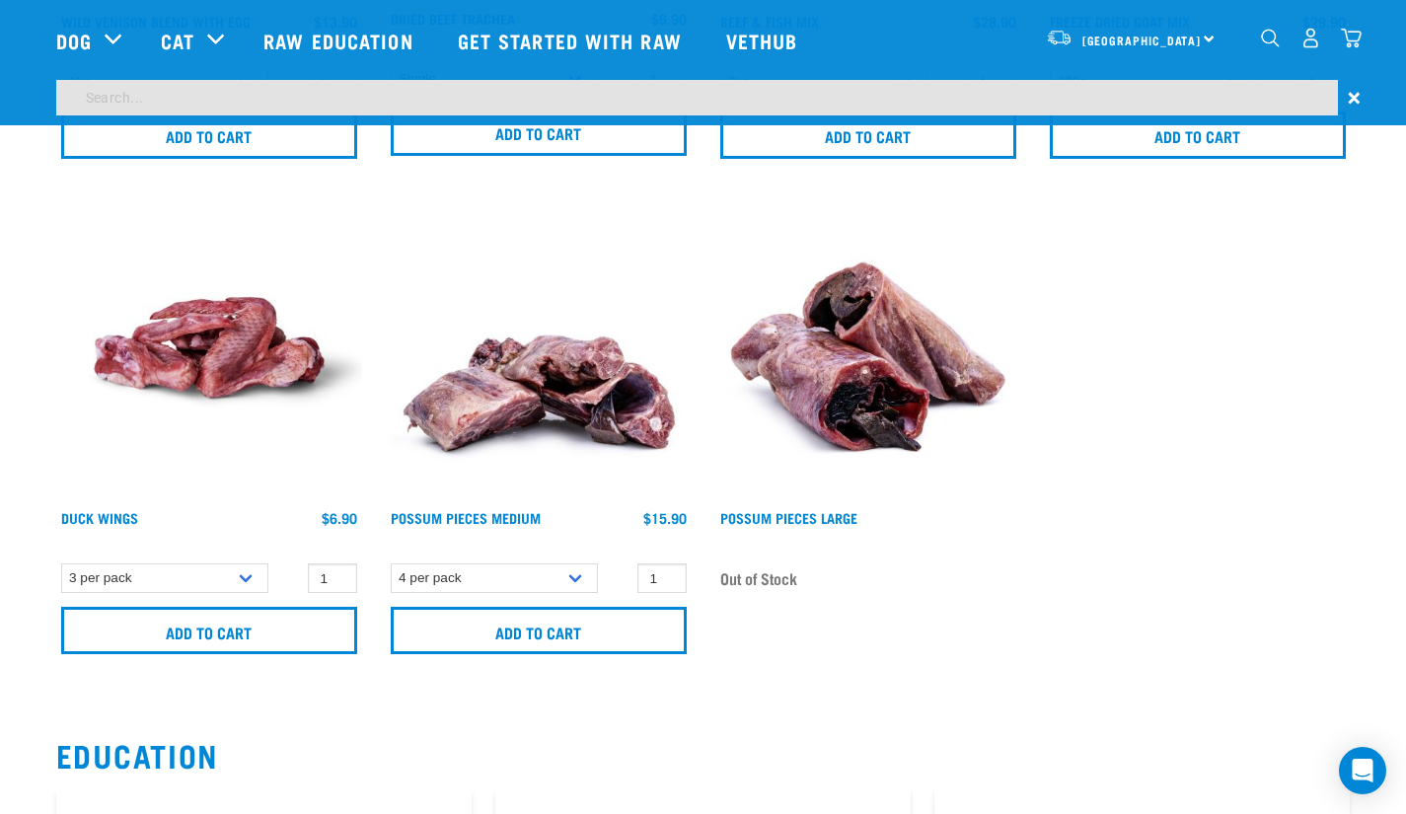
click at [787, 100] on input "search" at bounding box center [696, 98] width 1281 height 36
type input "careers"
click at [1243, 89] on input "careers" at bounding box center [696, 98] width 1281 height 36
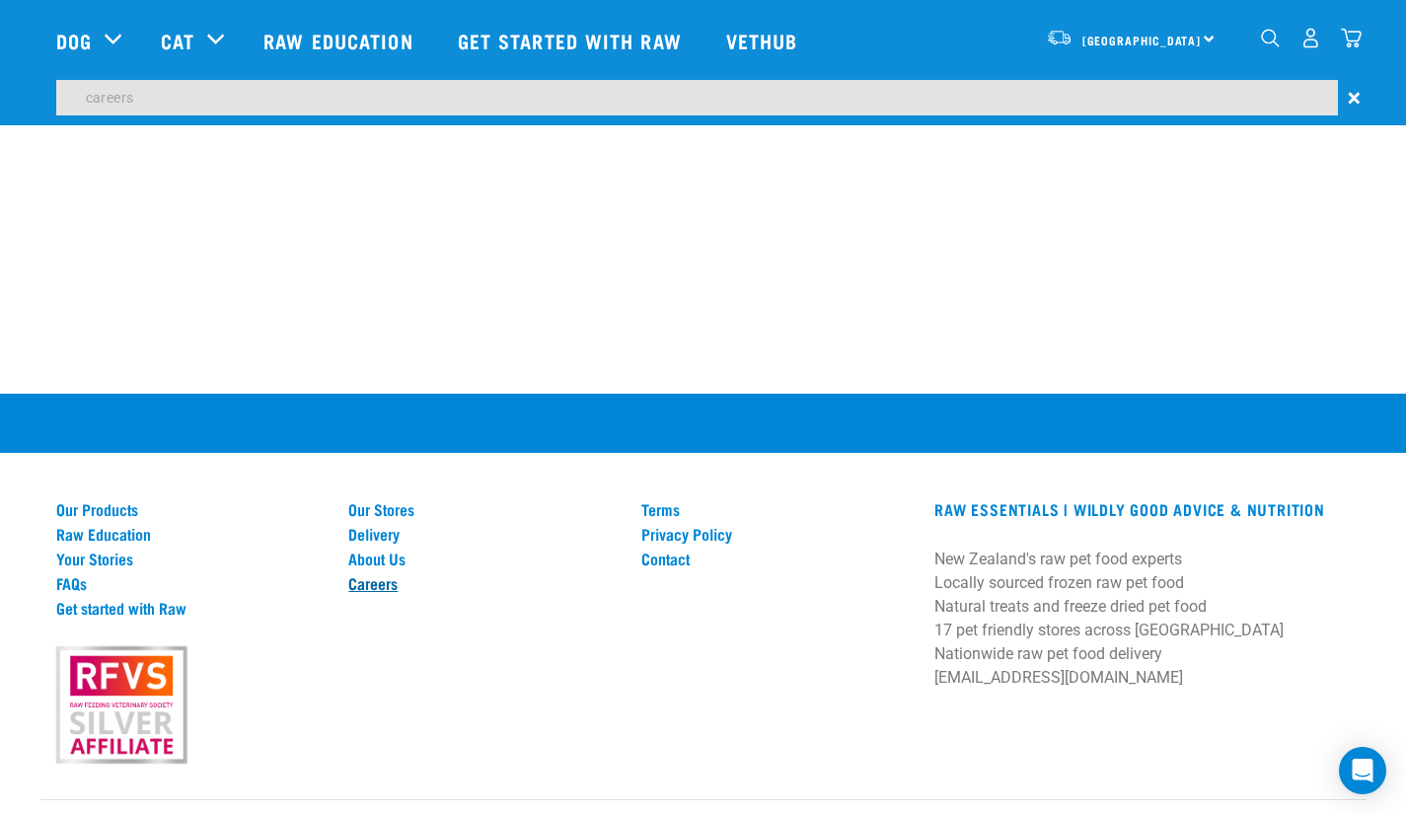
scroll to position [4371, 0]
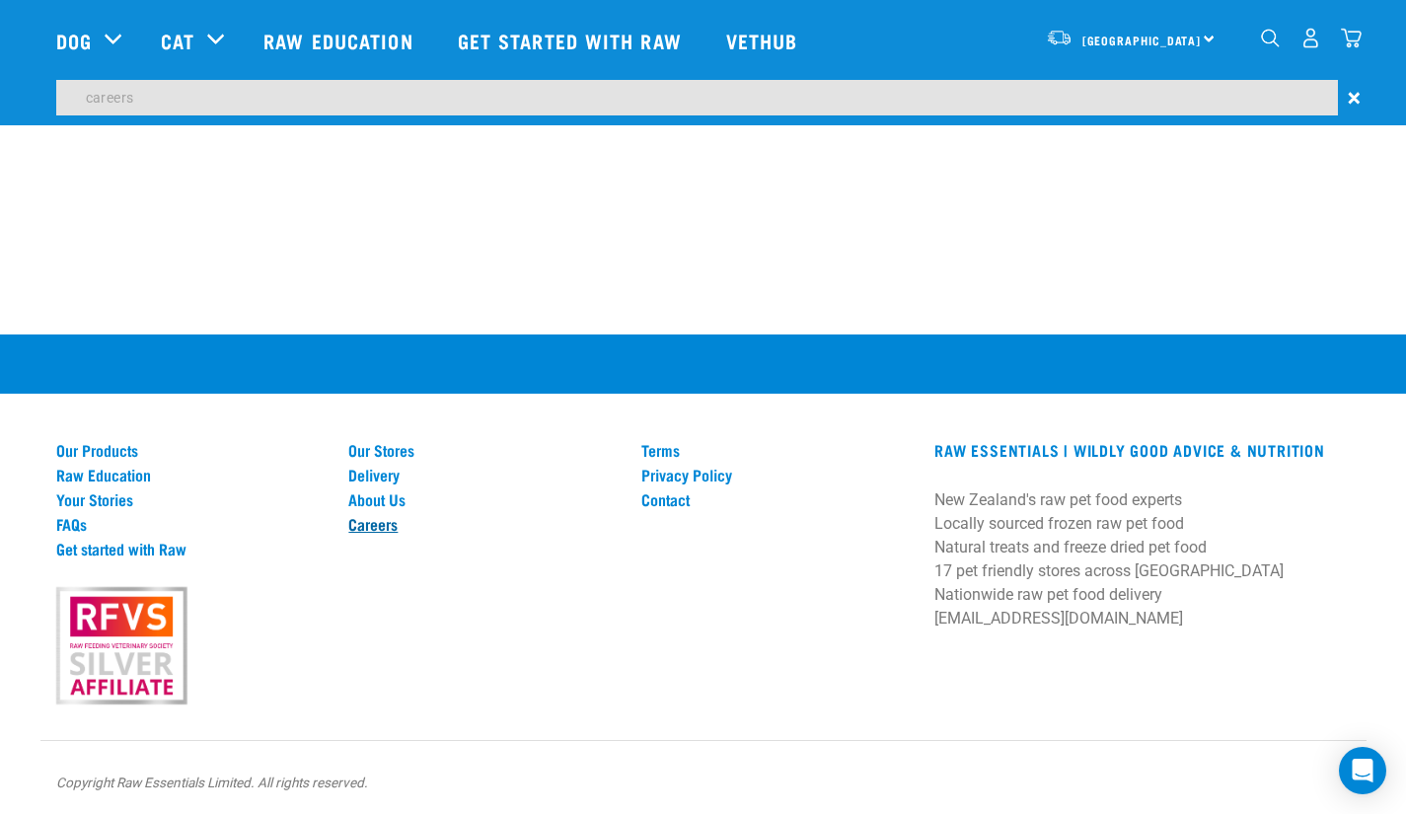
click at [392, 520] on link "Careers" at bounding box center [482, 524] width 269 height 18
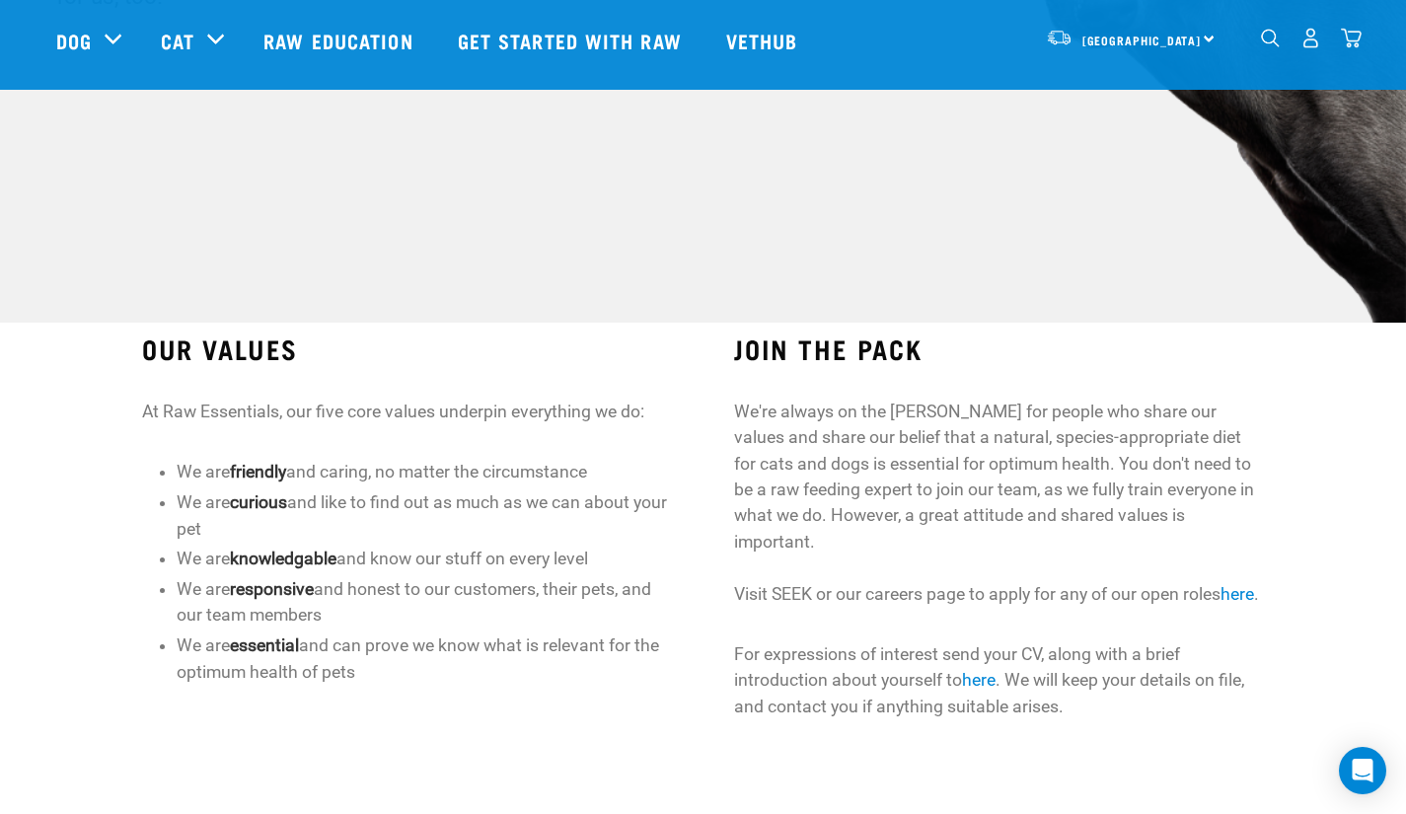
scroll to position [473, 0]
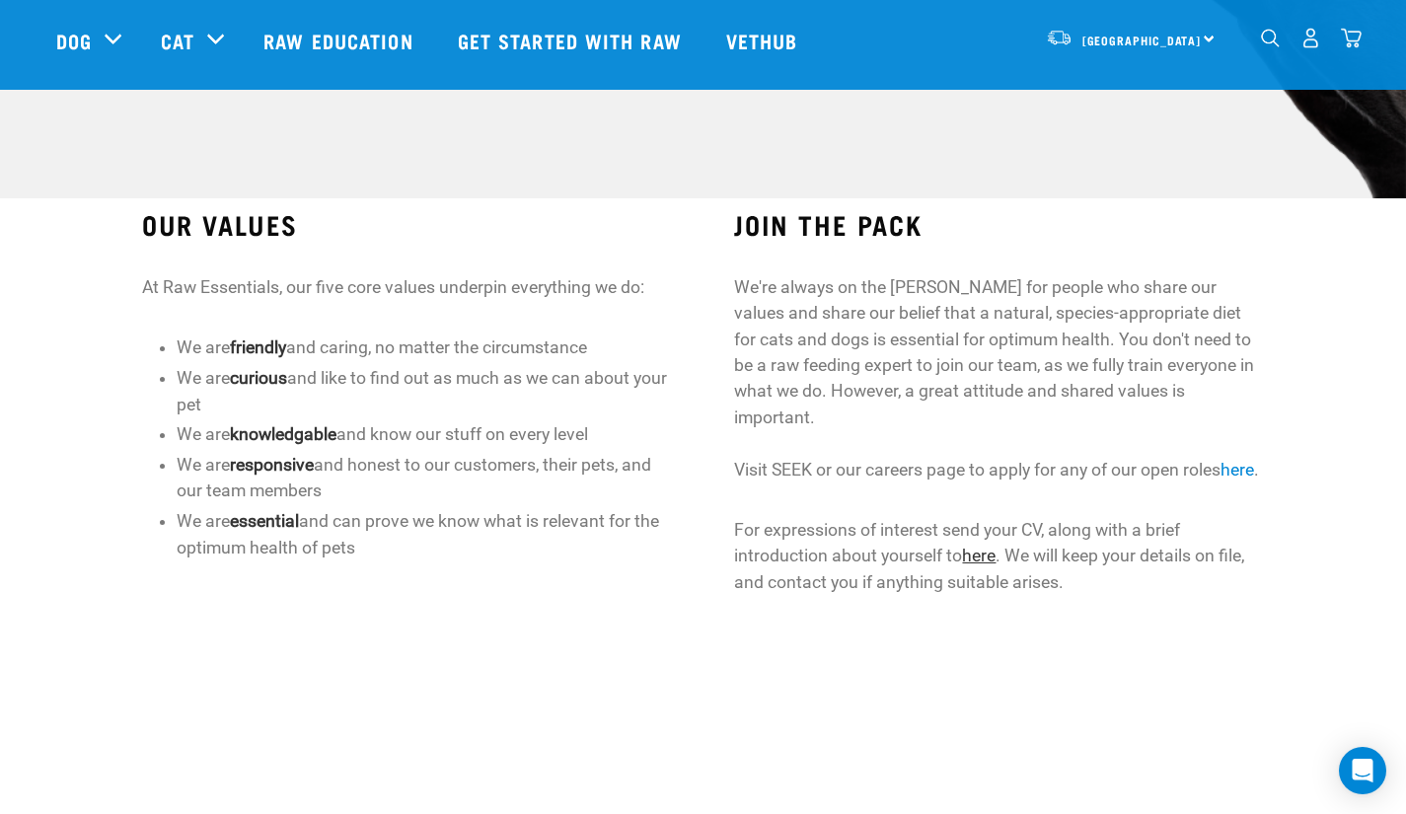
click at [984, 555] on link "here" at bounding box center [979, 555] width 34 height 20
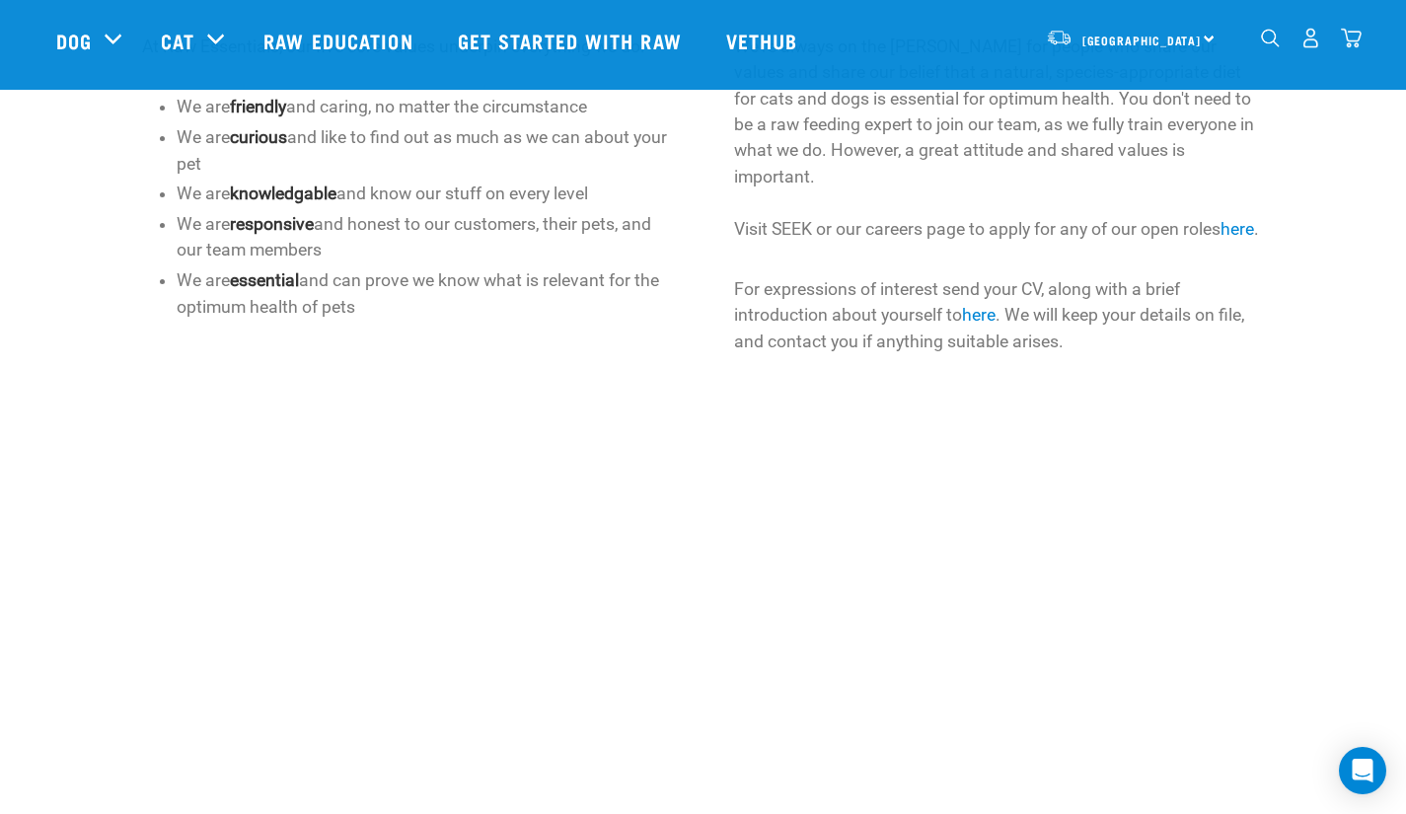
scroll to position [724, 0]
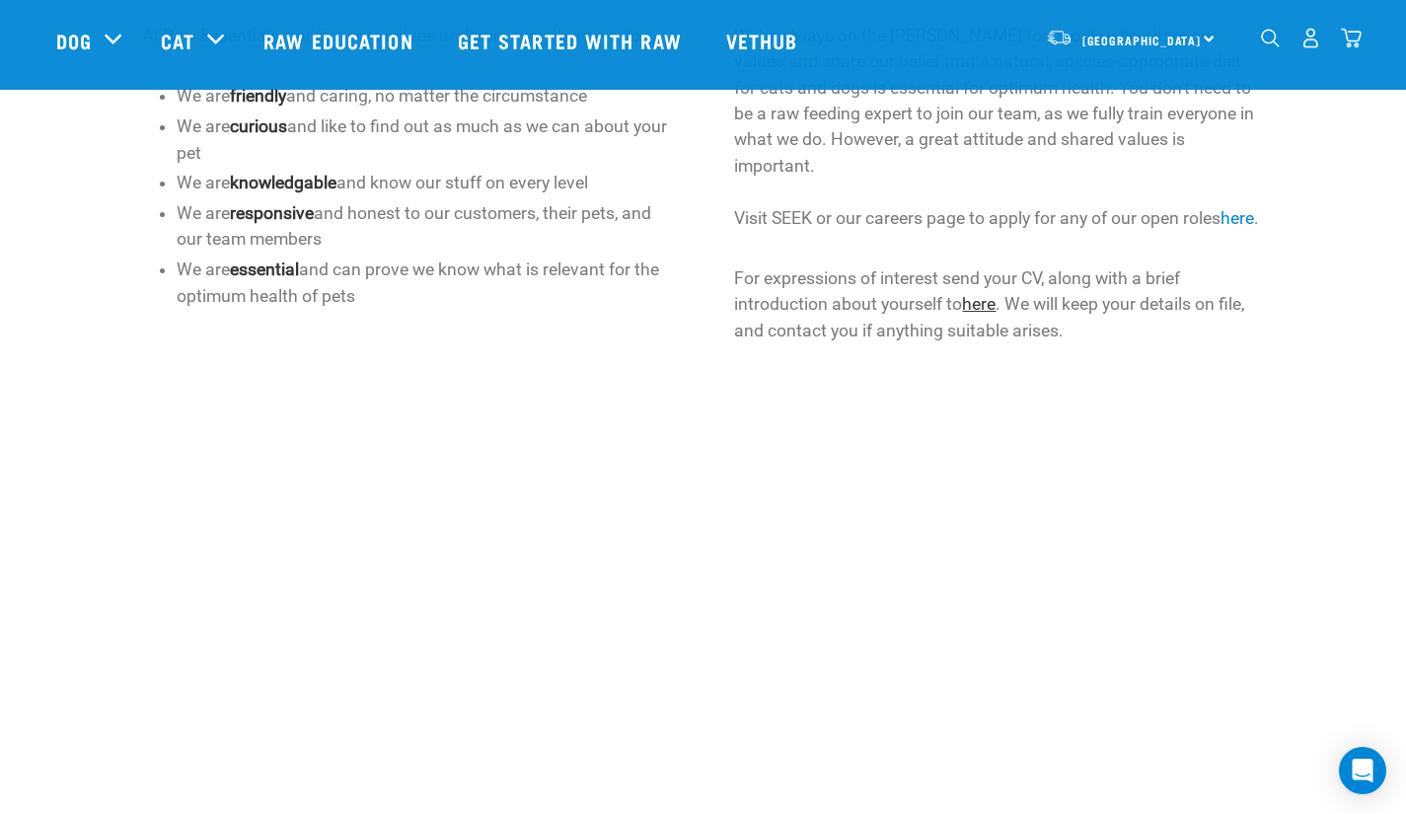
click at [988, 311] on link "here" at bounding box center [979, 304] width 34 height 20
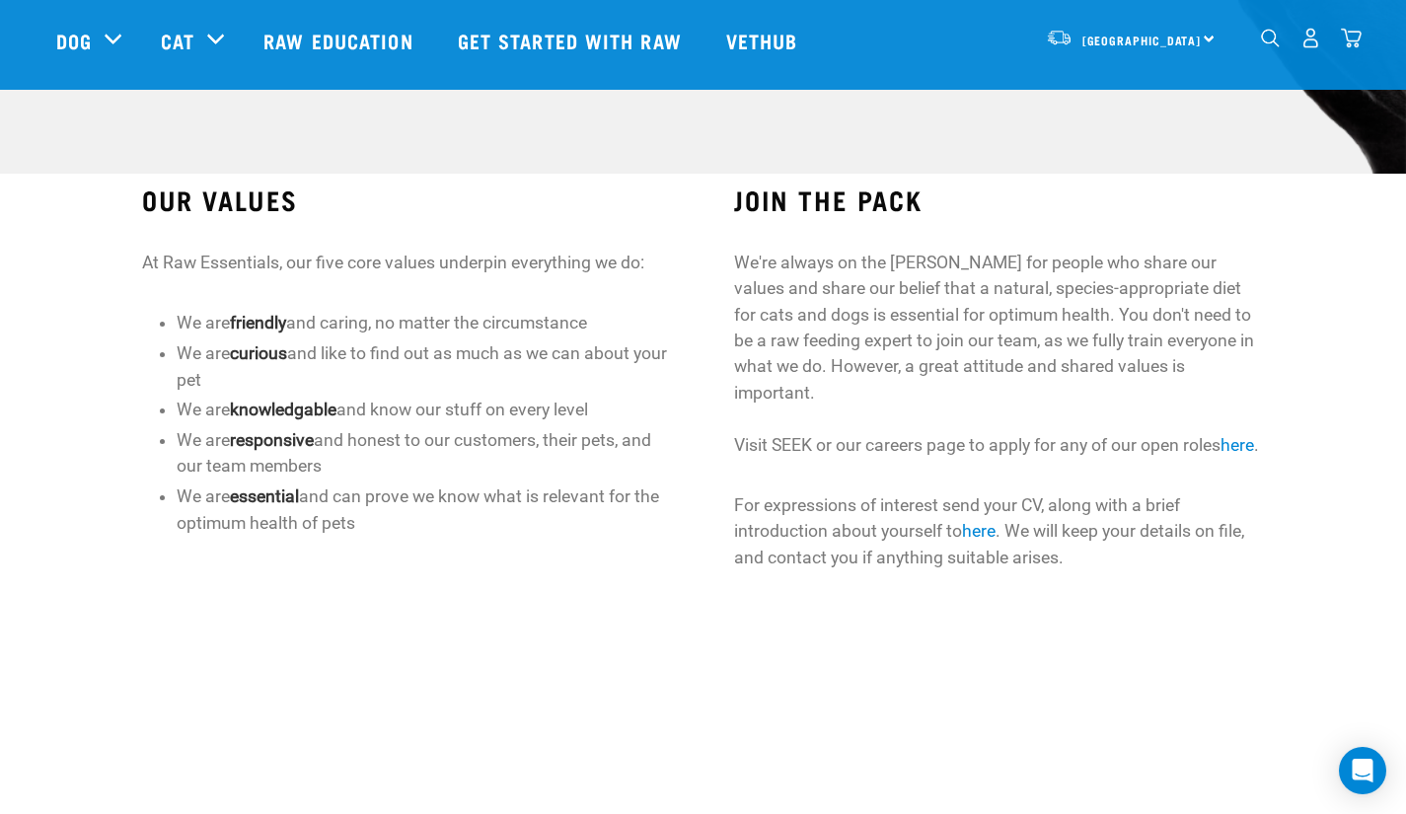
scroll to position [498, 0]
click at [1220, 441] on link "here" at bounding box center [1237, 444] width 34 height 20
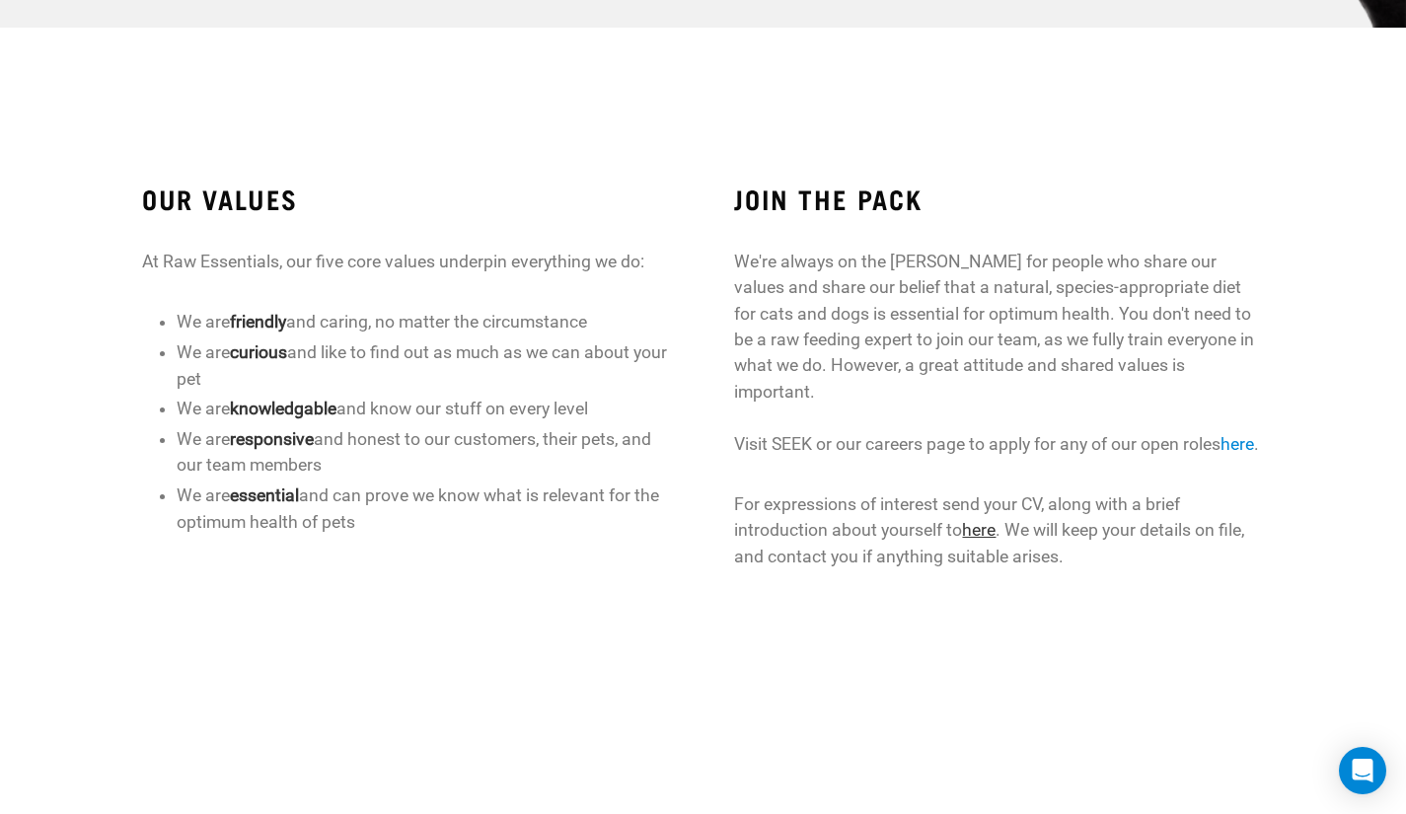
click at [981, 525] on link "here" at bounding box center [979, 530] width 34 height 20
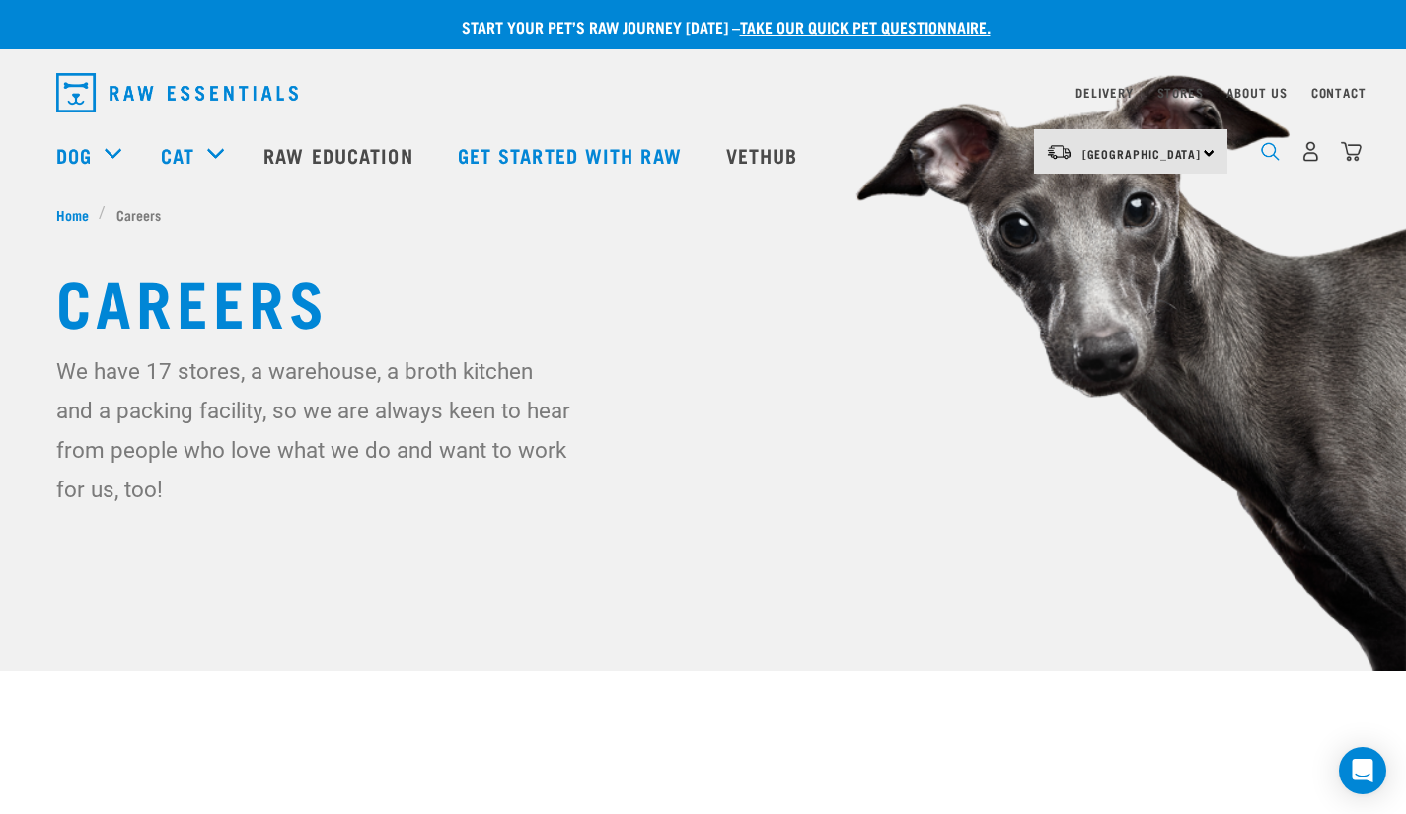
click at [1271, 161] on img "dropdown navigation" at bounding box center [1270, 151] width 19 height 19
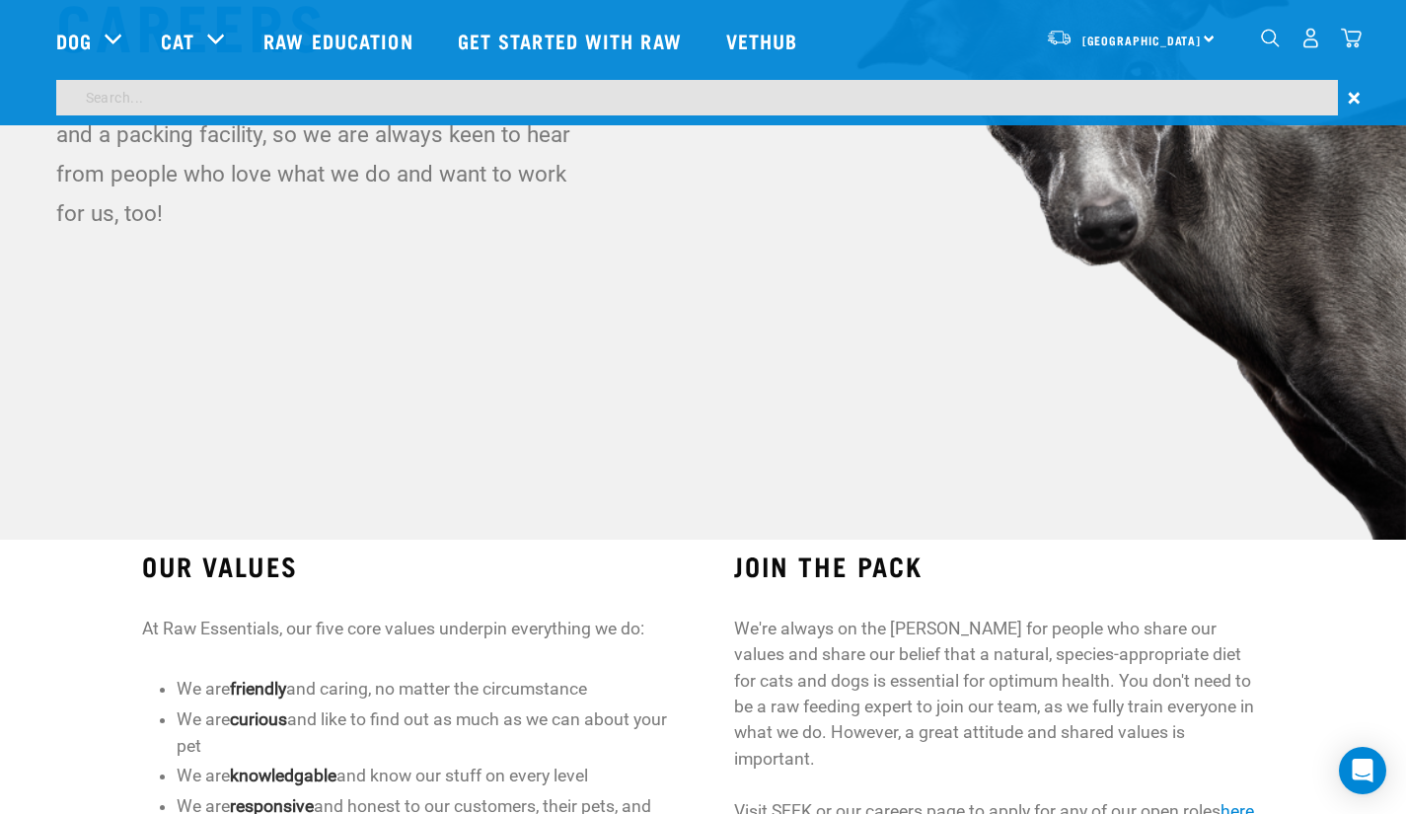
scroll to position [130, 0]
click at [622, 89] on input "search" at bounding box center [696, 98] width 1281 height 36
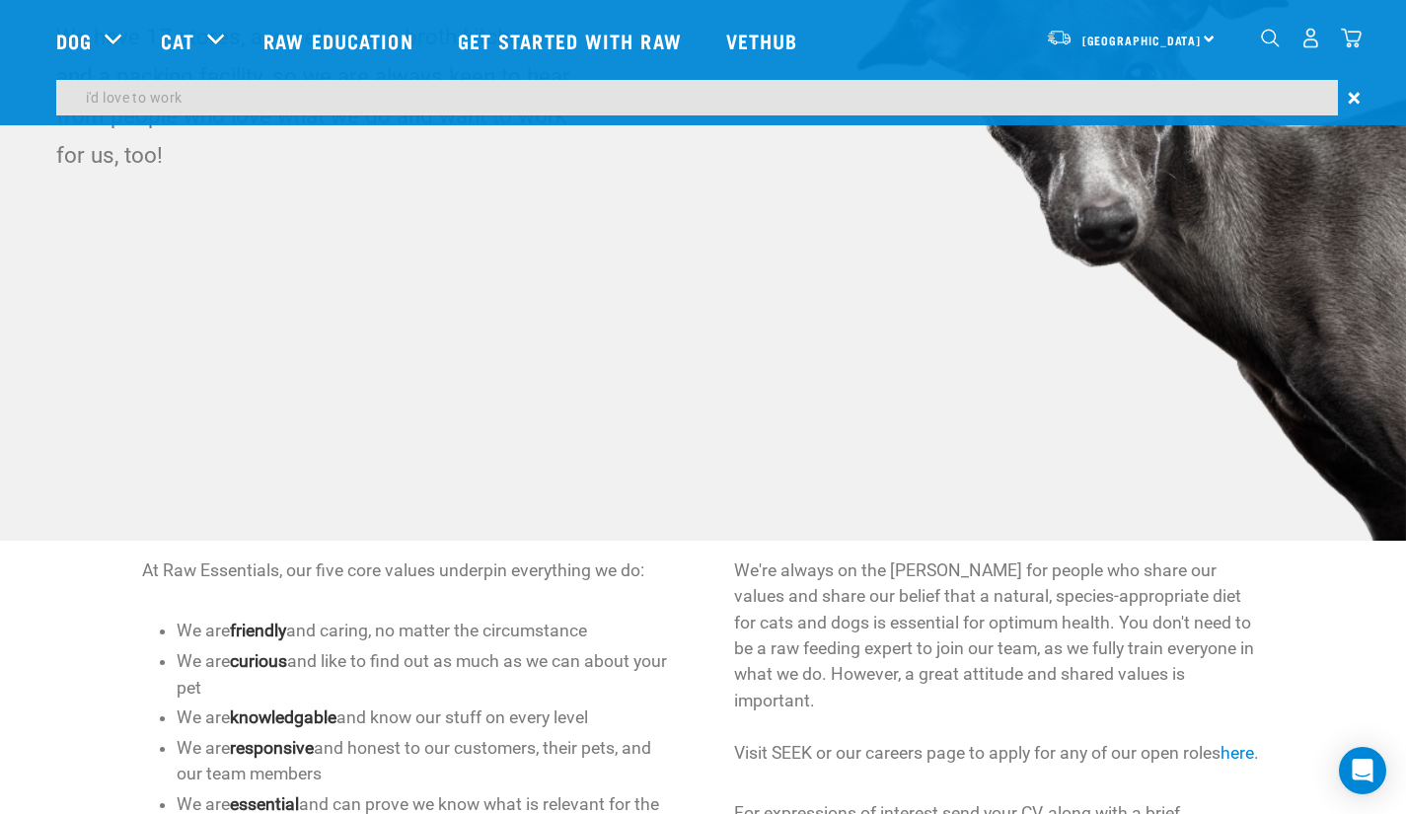
type input "i'd love to work"
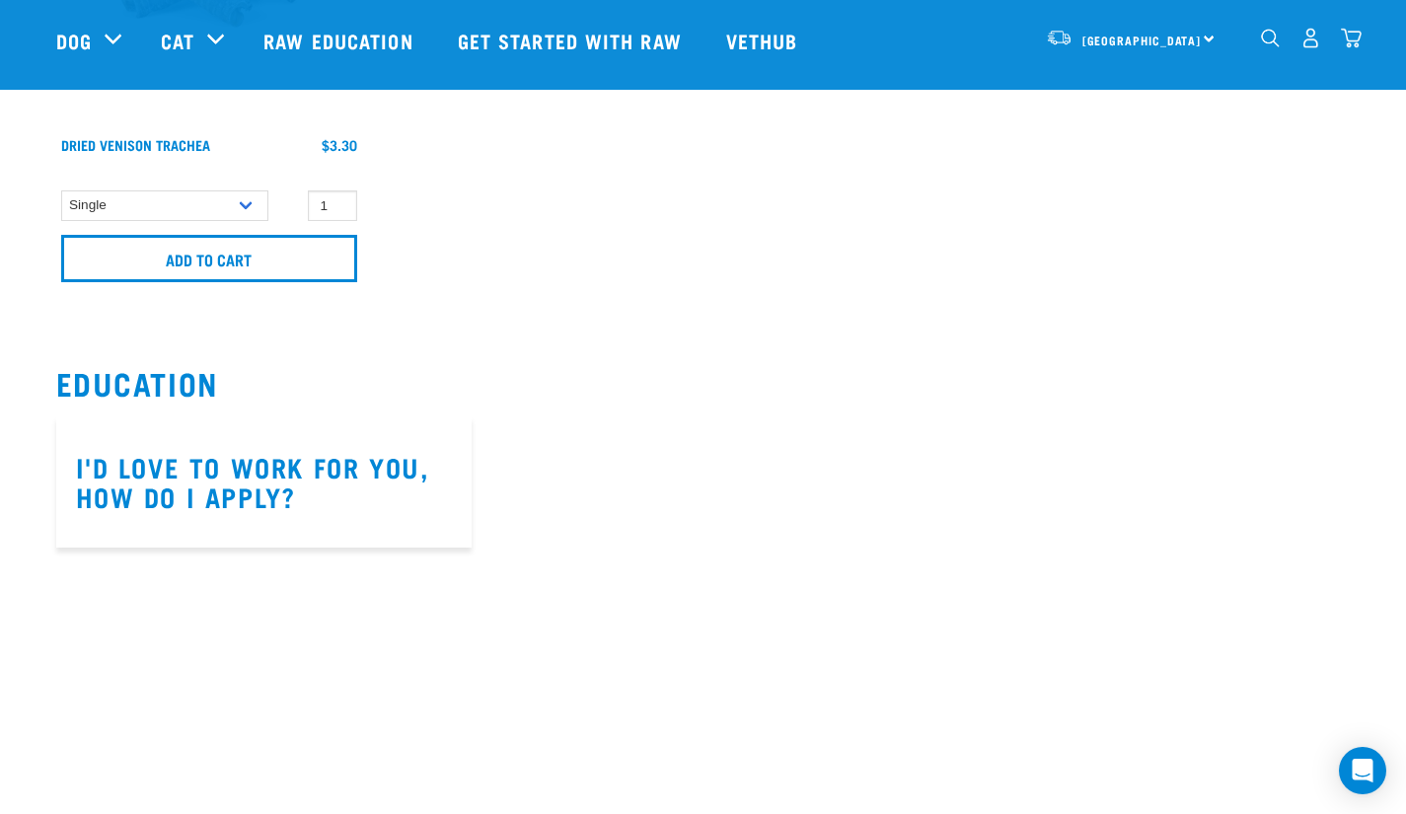
scroll to position [495, 0]
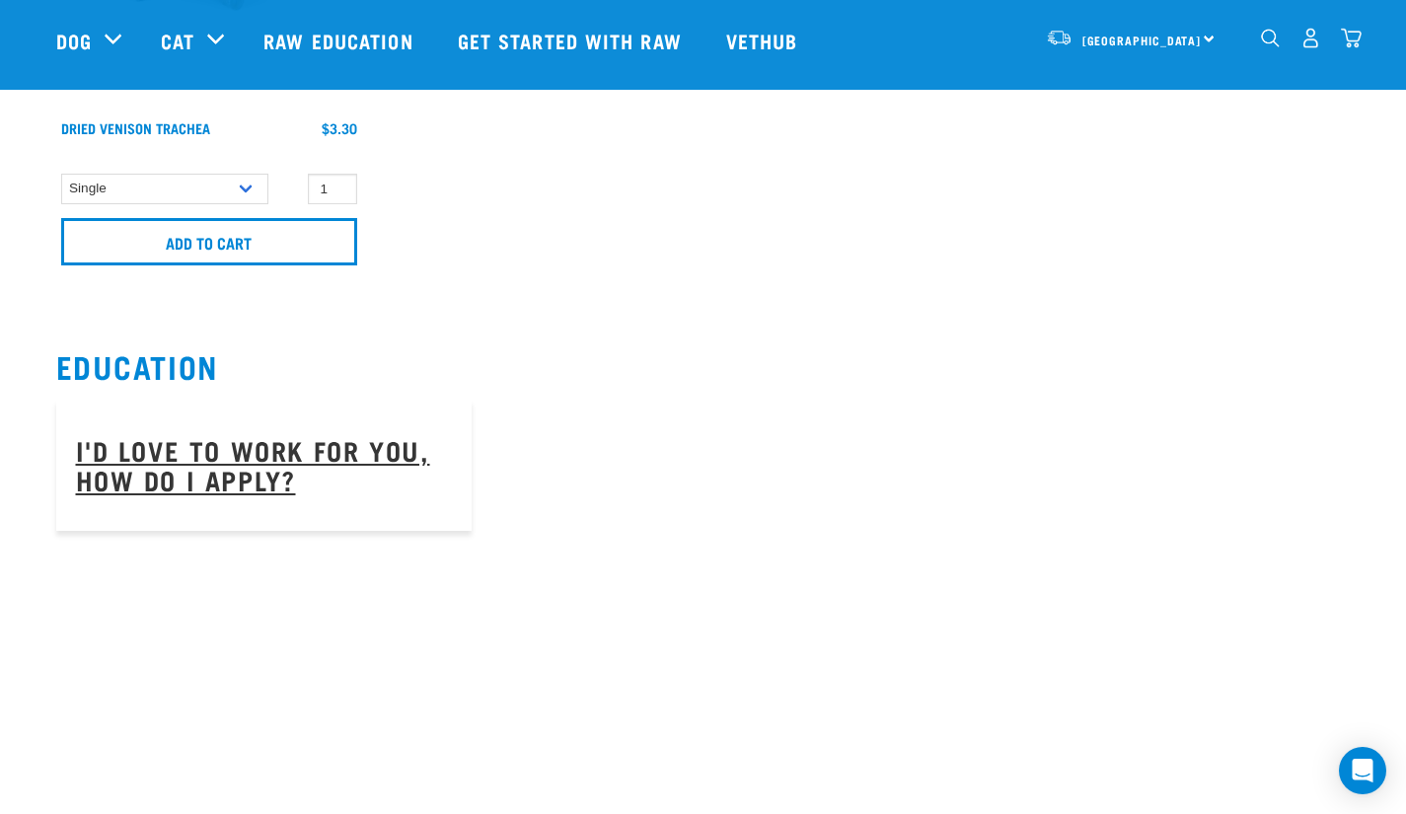
click at [262, 442] on link "I'd love to work for you, how do I apply?" at bounding box center [253, 464] width 354 height 45
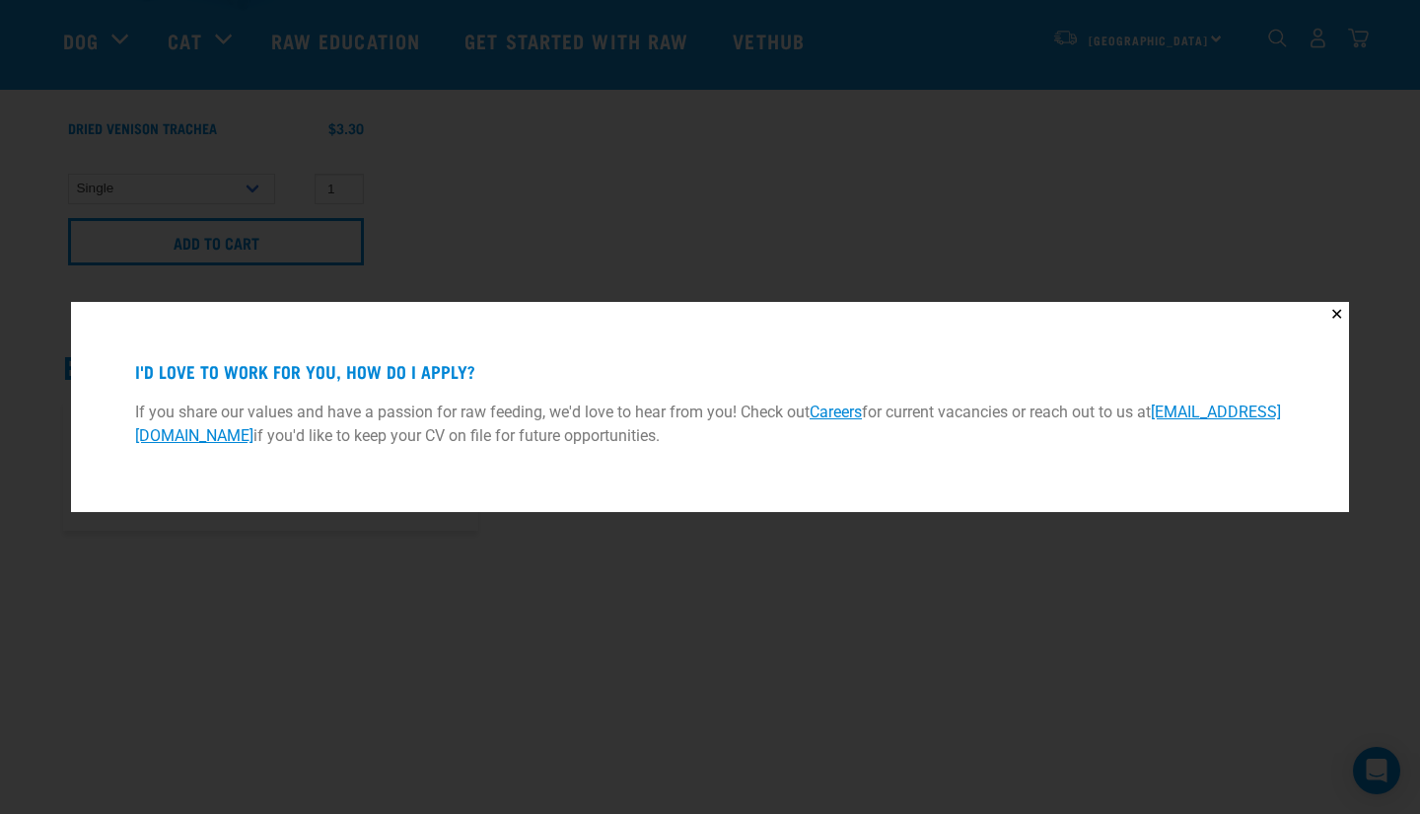
click at [242, 432] on link "[EMAIL_ADDRESS][DOMAIN_NAME]" at bounding box center [708, 423] width 1146 height 42
click at [0, 422] on div "✕ I'd love to work for you, how do I apply? If you share our values and have a …" at bounding box center [710, 407] width 1420 height 814
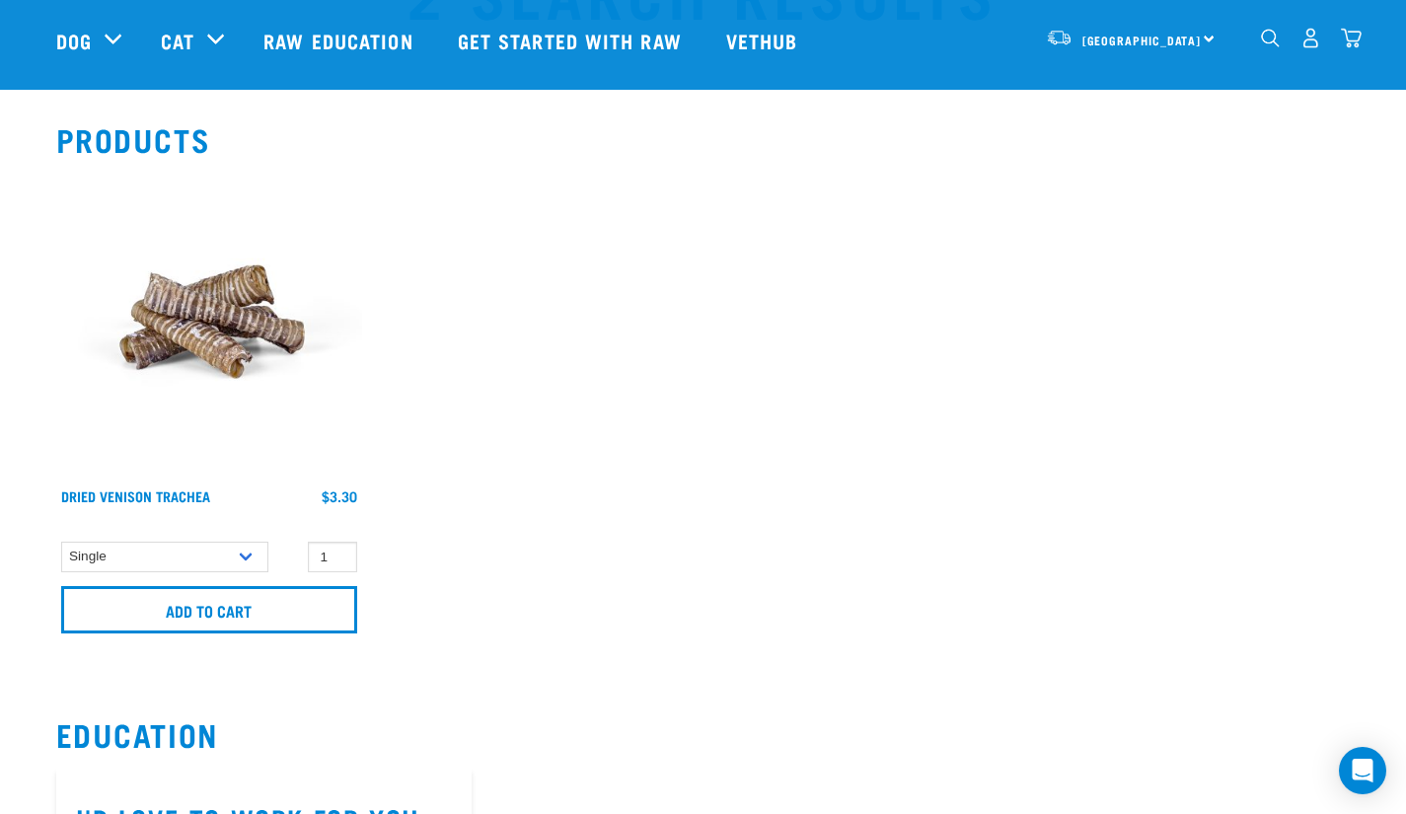
scroll to position [94, 0]
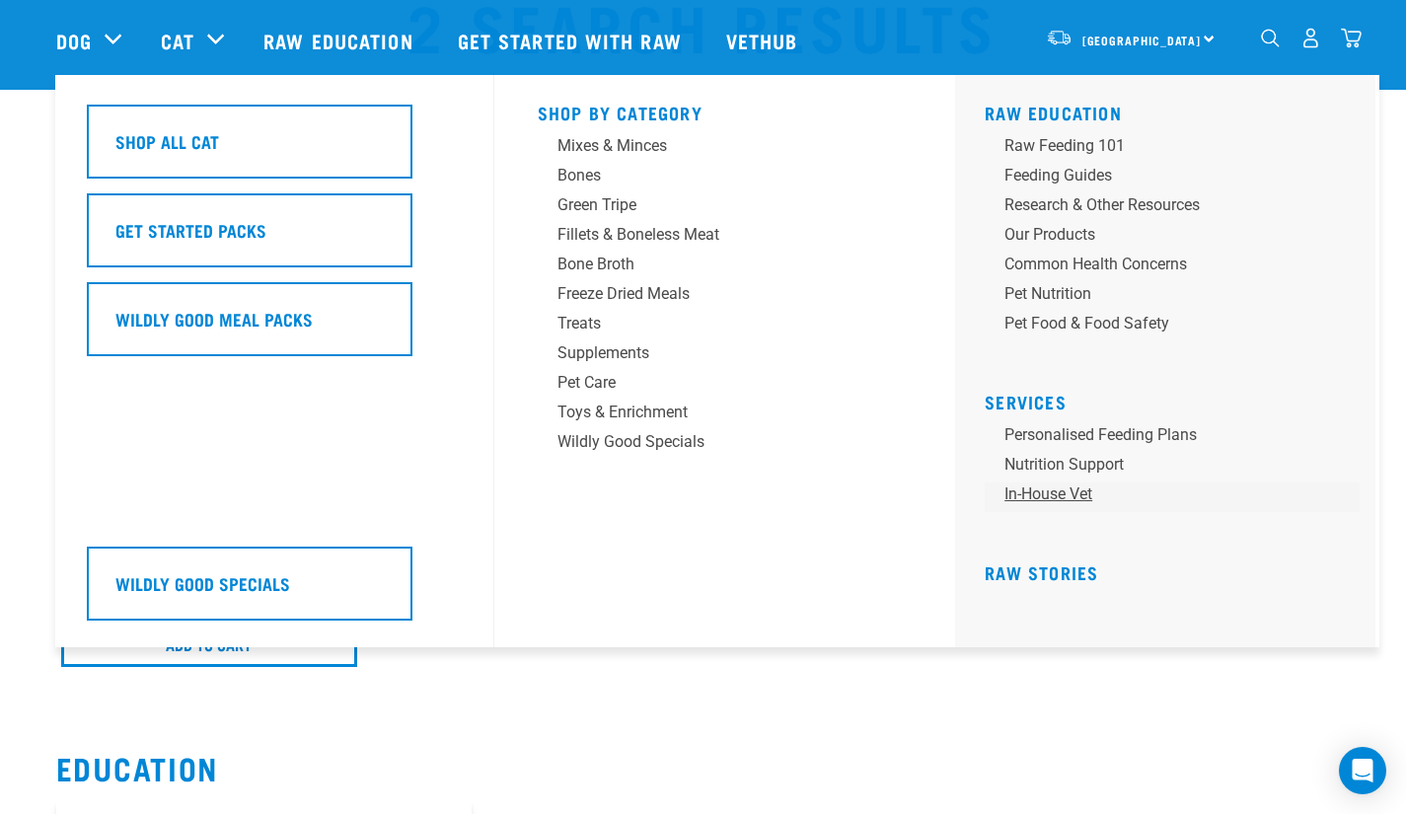
click at [1066, 497] on link "In-house vet" at bounding box center [1171, 497] width 375 height 30
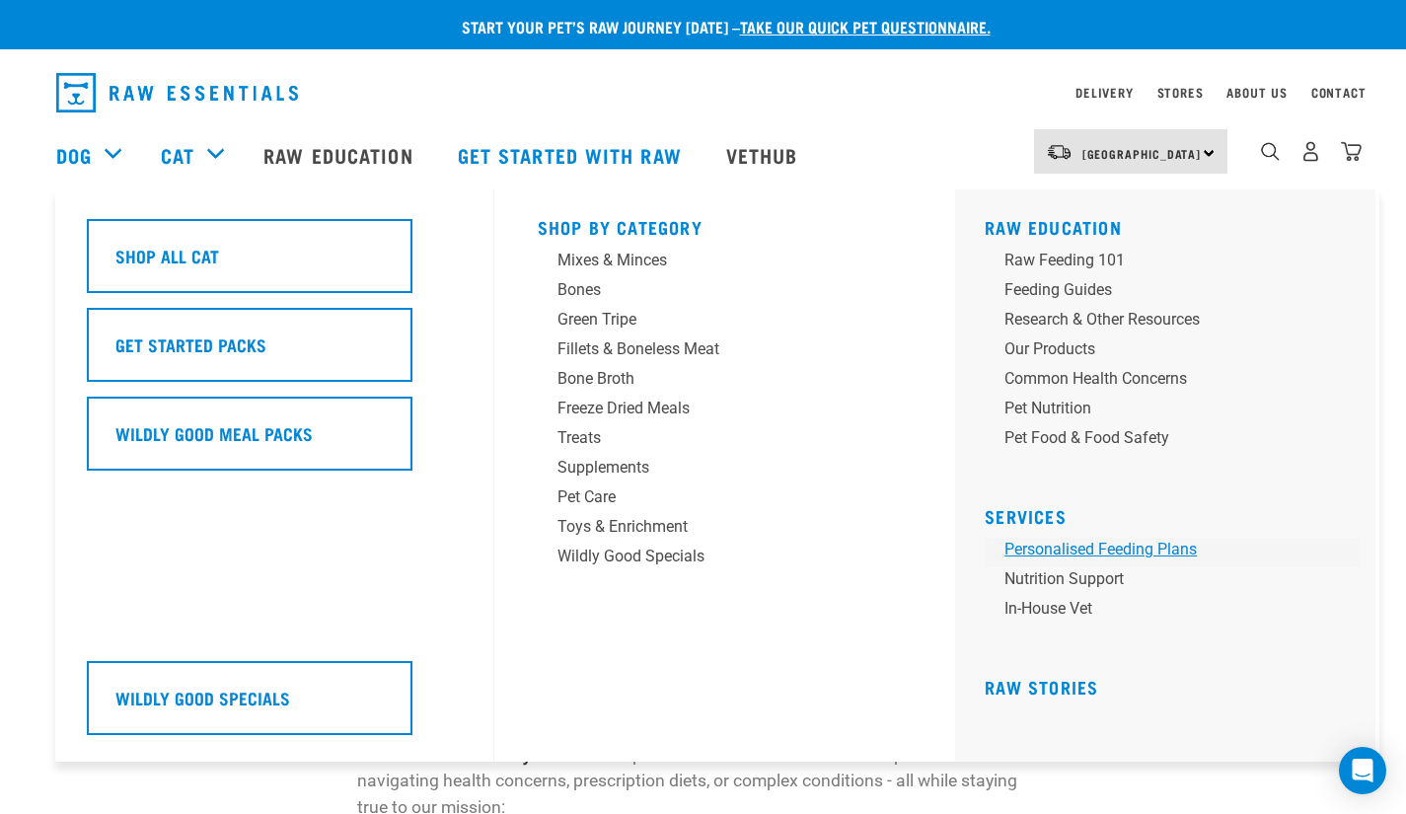
click at [1084, 556] on link "Personalised Feeding Plans" at bounding box center [1171, 553] width 375 height 30
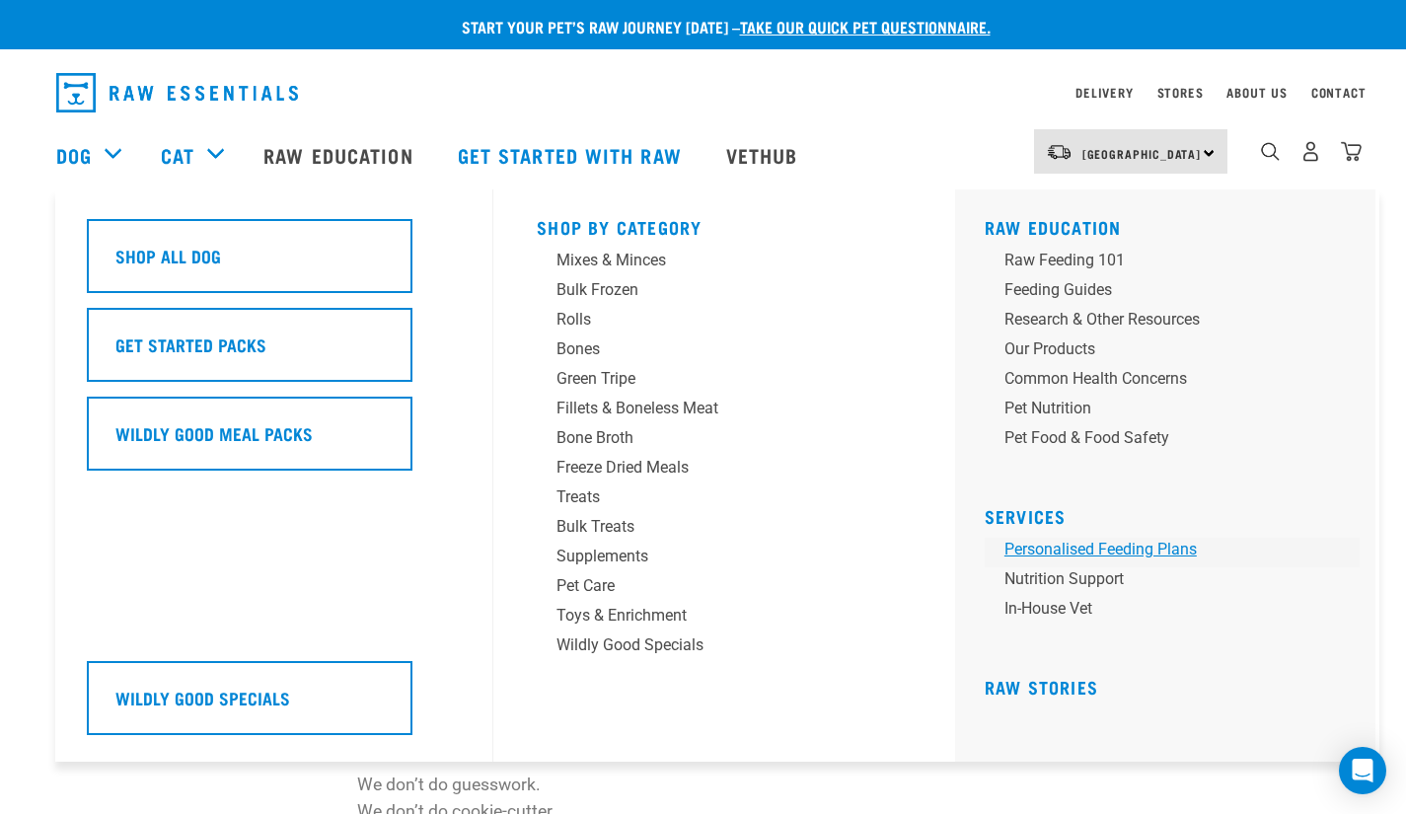
click at [1148, 555] on link "Personalised Feeding Plans" at bounding box center [1171, 553] width 375 height 30
click at [1072, 620] on link "In-house vet" at bounding box center [1171, 612] width 375 height 30
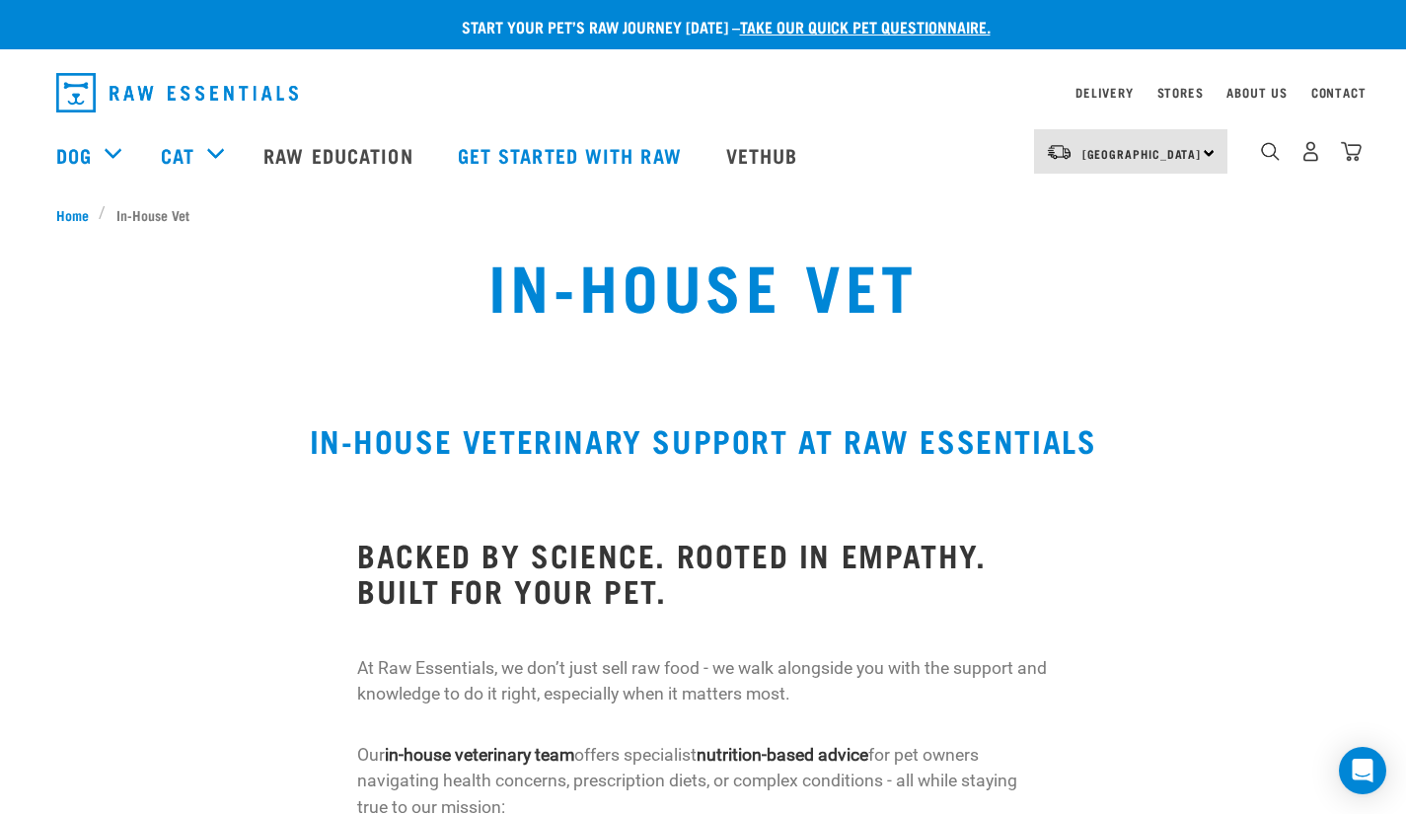
click at [188, 92] on img "dropdown navigation" at bounding box center [177, 92] width 242 height 39
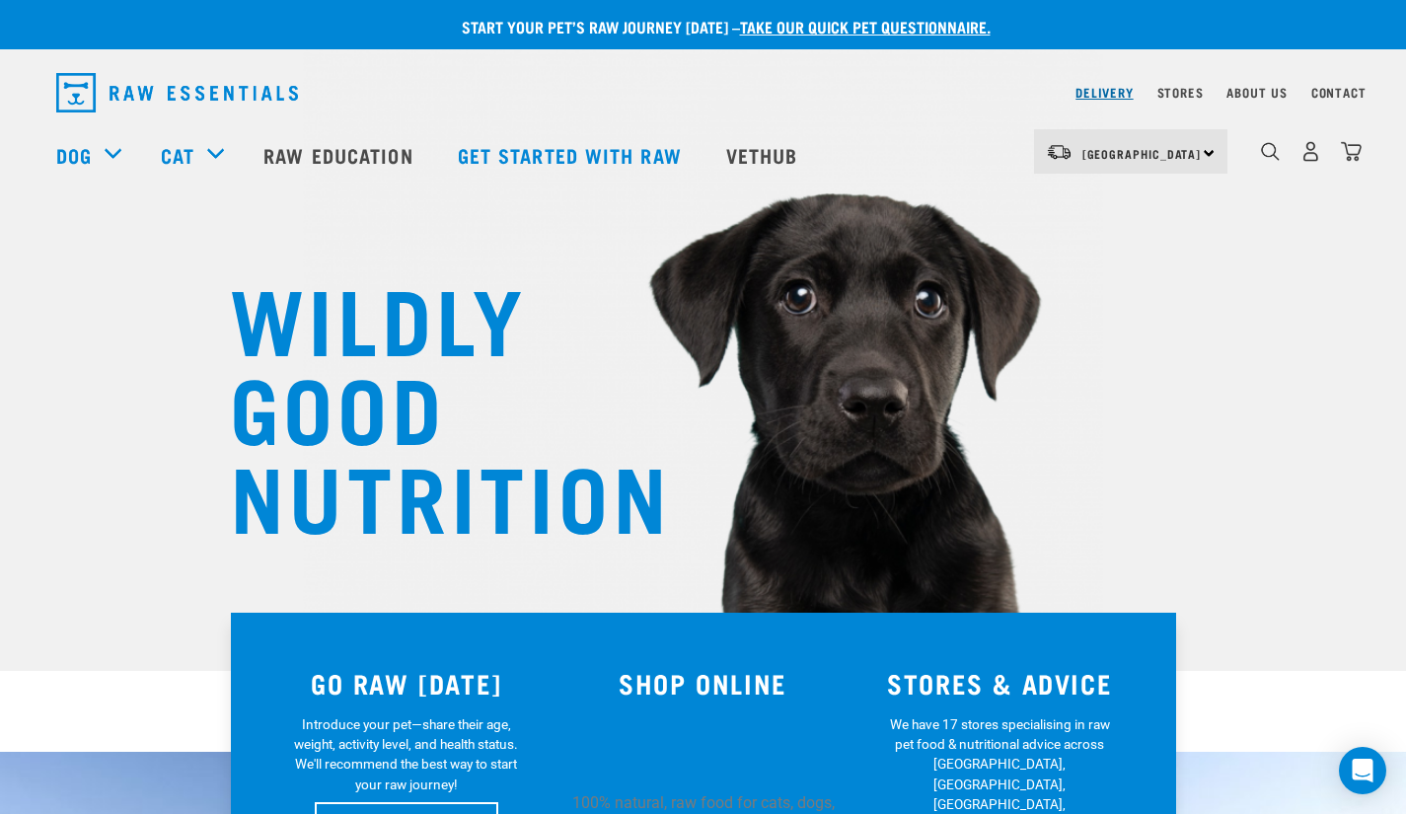
click at [1100, 89] on link "Delivery" at bounding box center [1103, 92] width 57 height 7
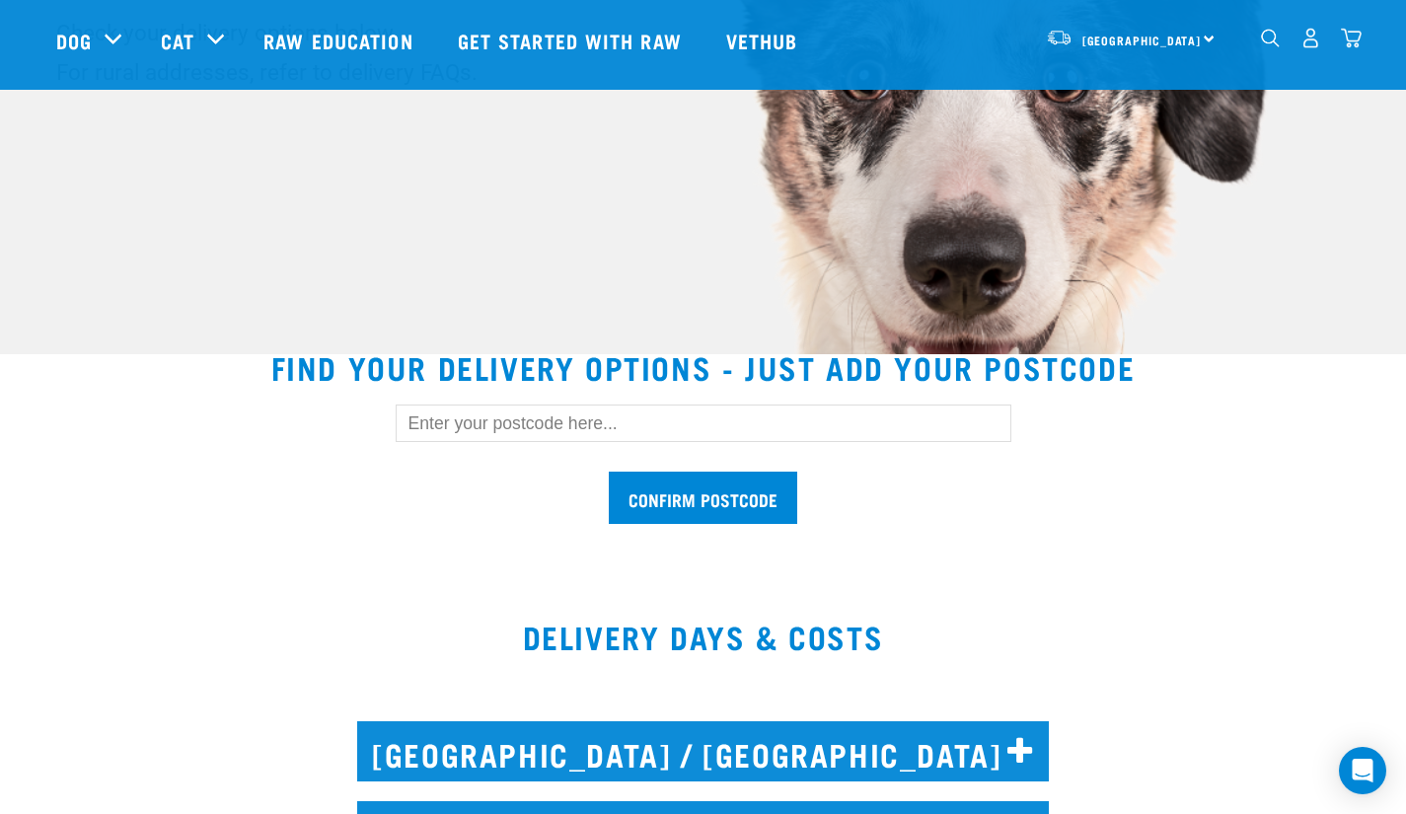
scroll to position [316, 0]
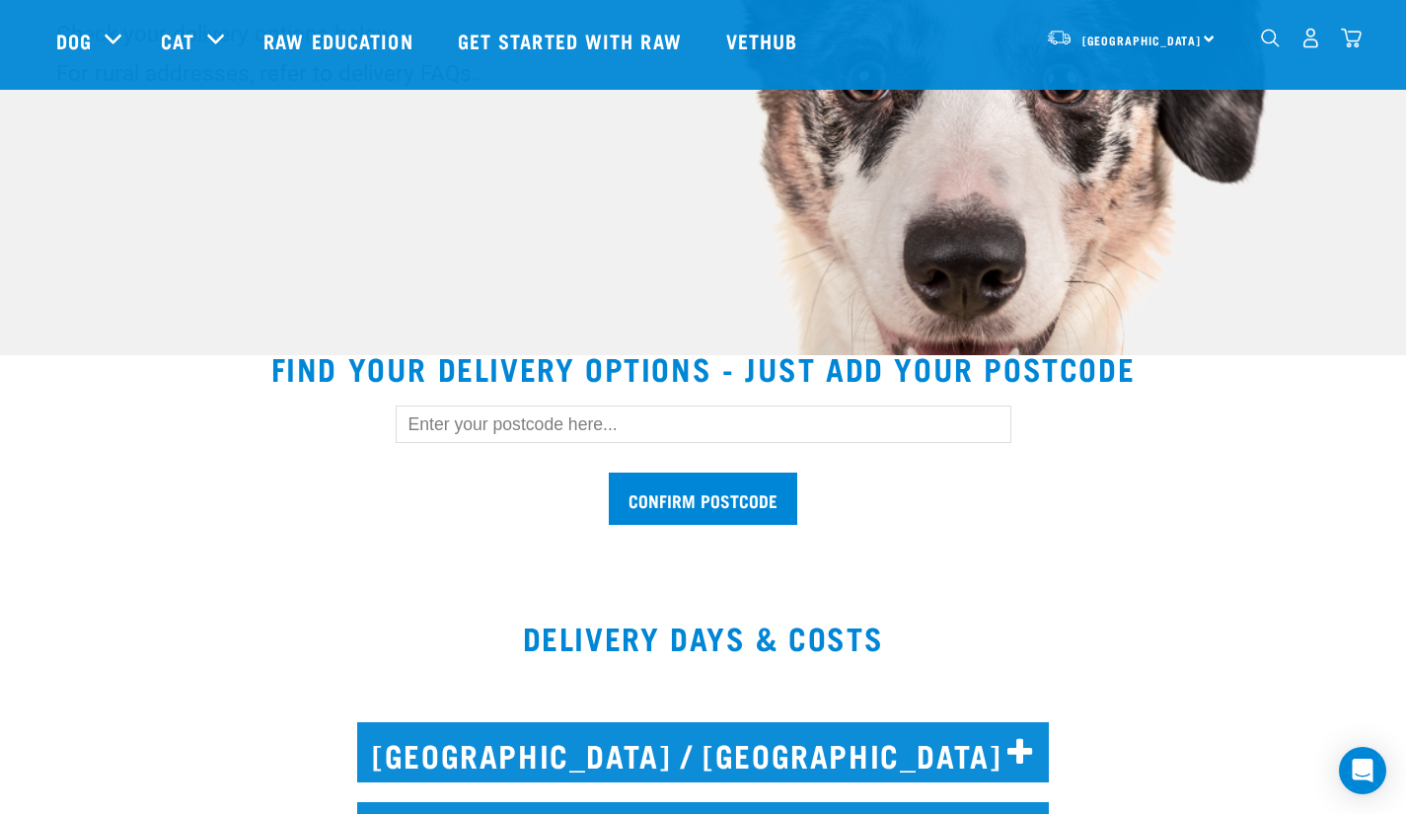
click at [598, 422] on input "text" at bounding box center [704, 423] width 616 height 37
type input "1050"
click at [691, 508] on input "Confirm postcode" at bounding box center [703, 499] width 188 height 52
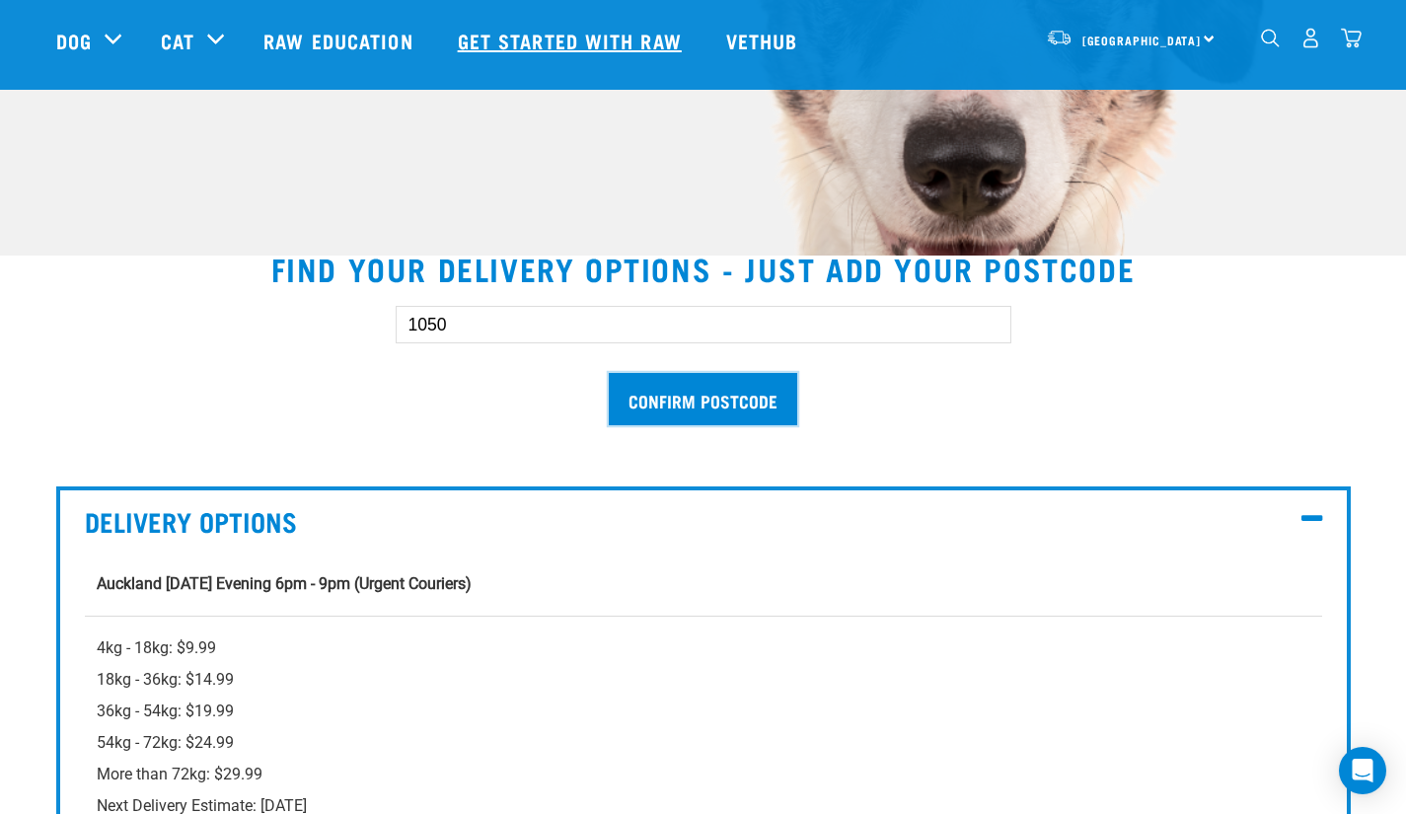
scroll to position [416, 0]
click at [1311, 516] on icon at bounding box center [1311, 518] width 21 height 27
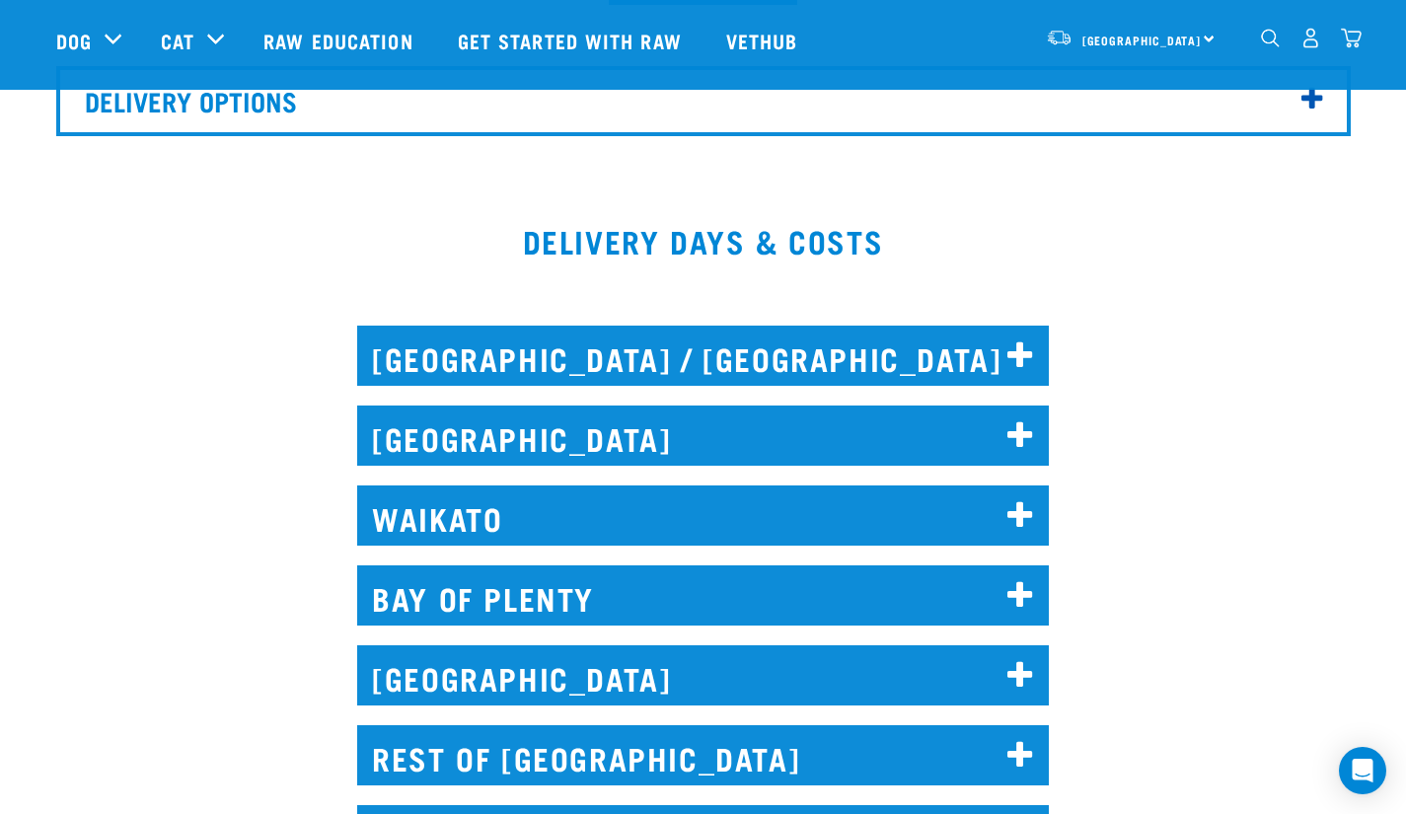
scroll to position [867, 0]
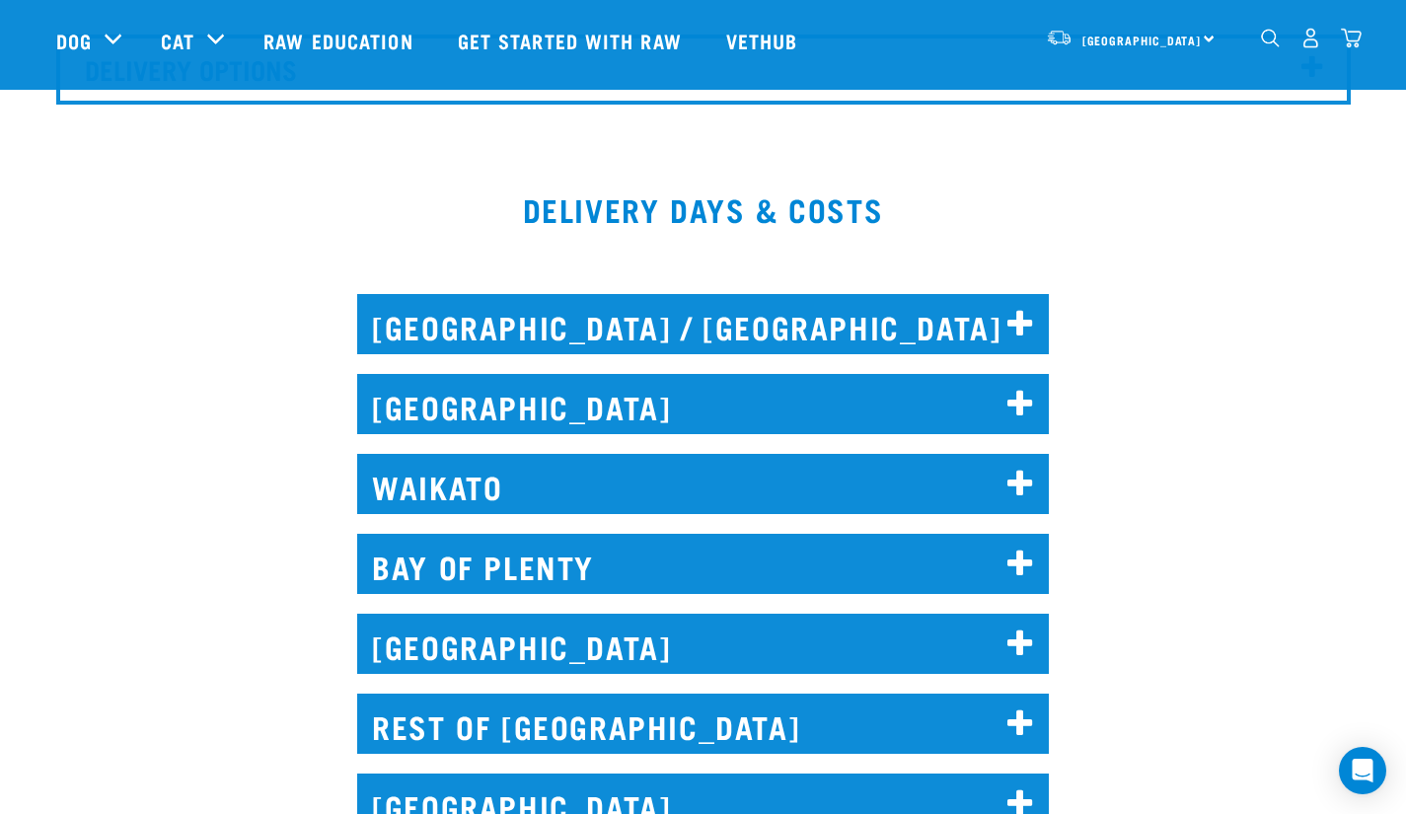
click at [1023, 400] on icon at bounding box center [1020, 405] width 27 height 32
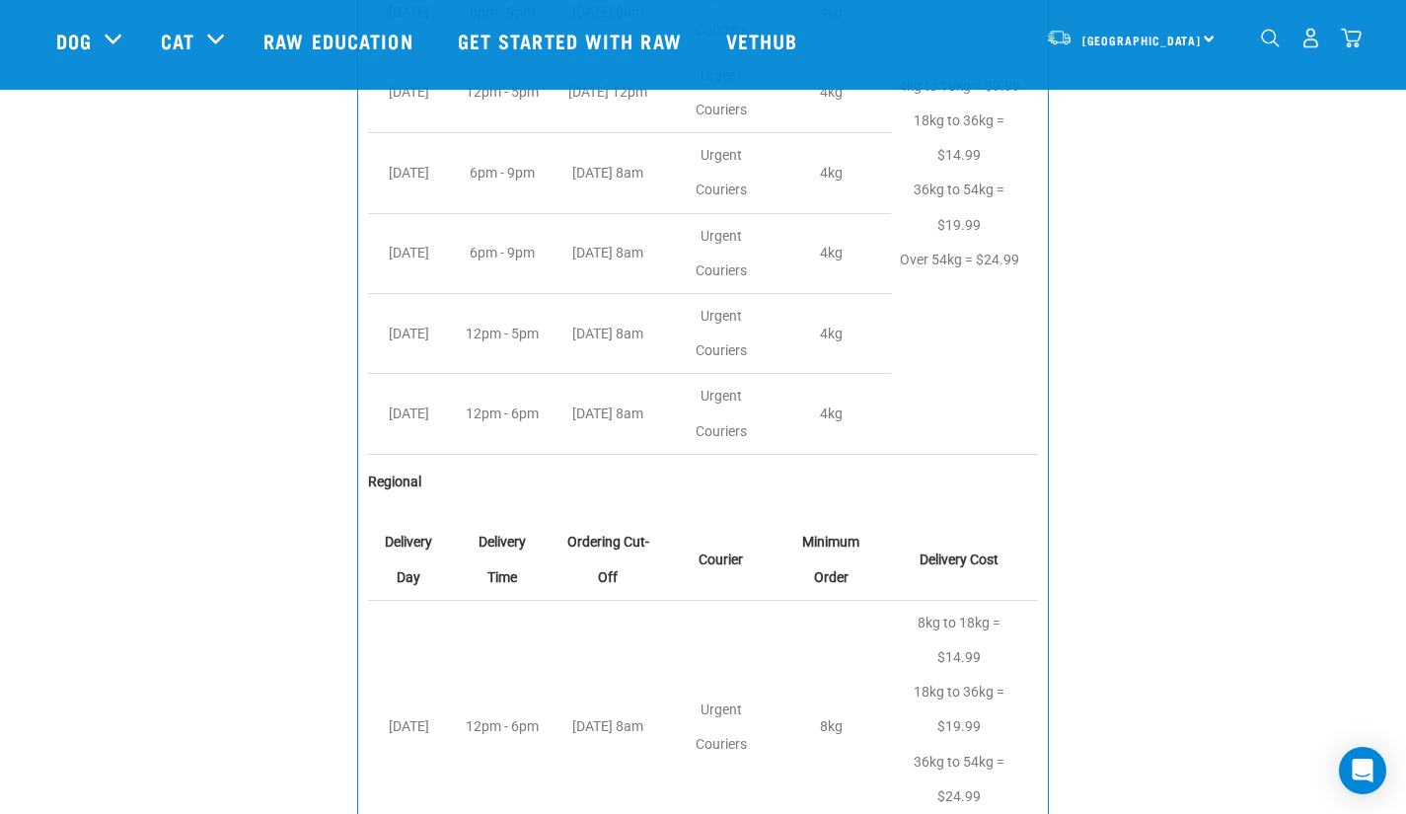
scroll to position [1545, 0]
